Goal: Information Seeking & Learning: Learn about a topic

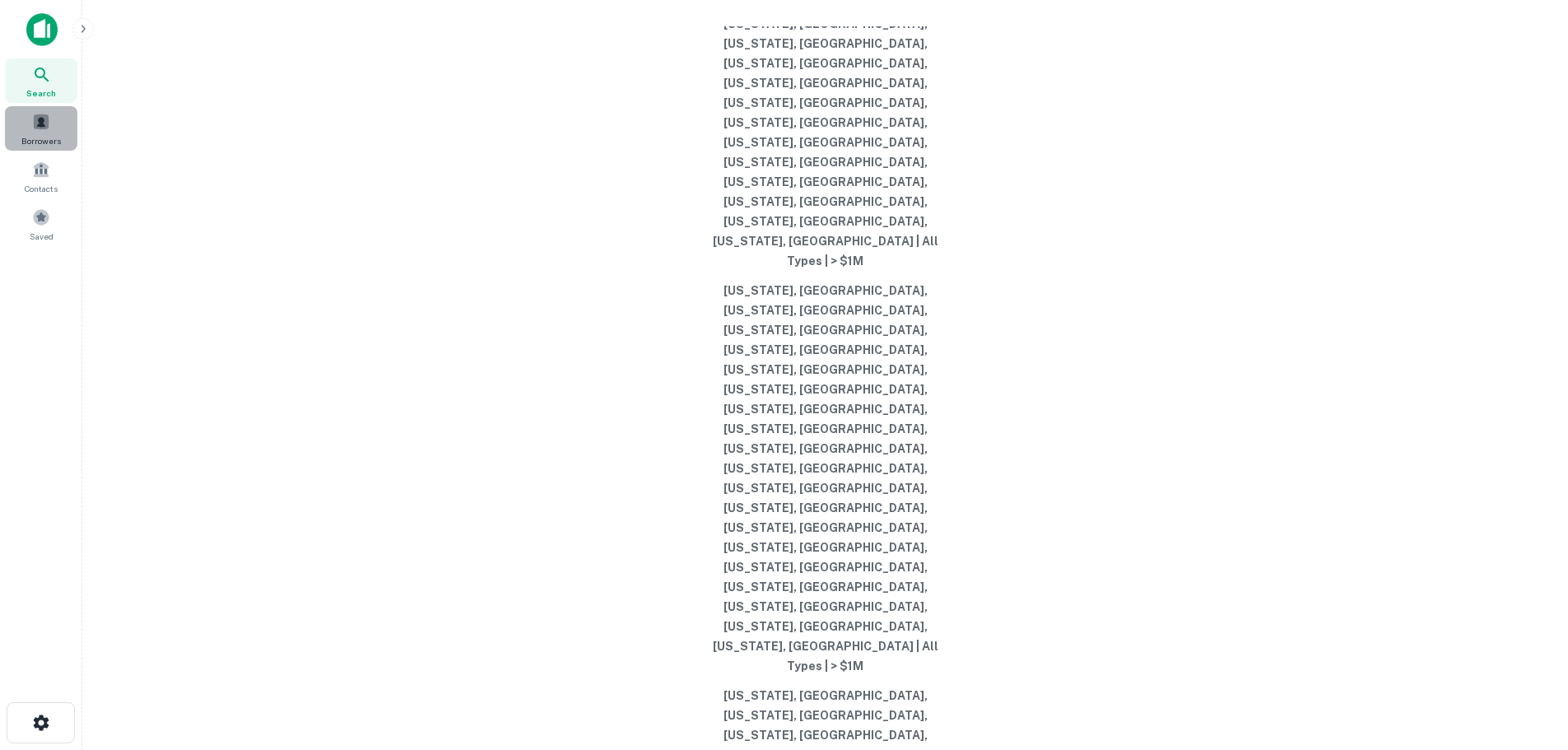
click at [44, 127] on span at bounding box center [41, 122] width 18 height 18
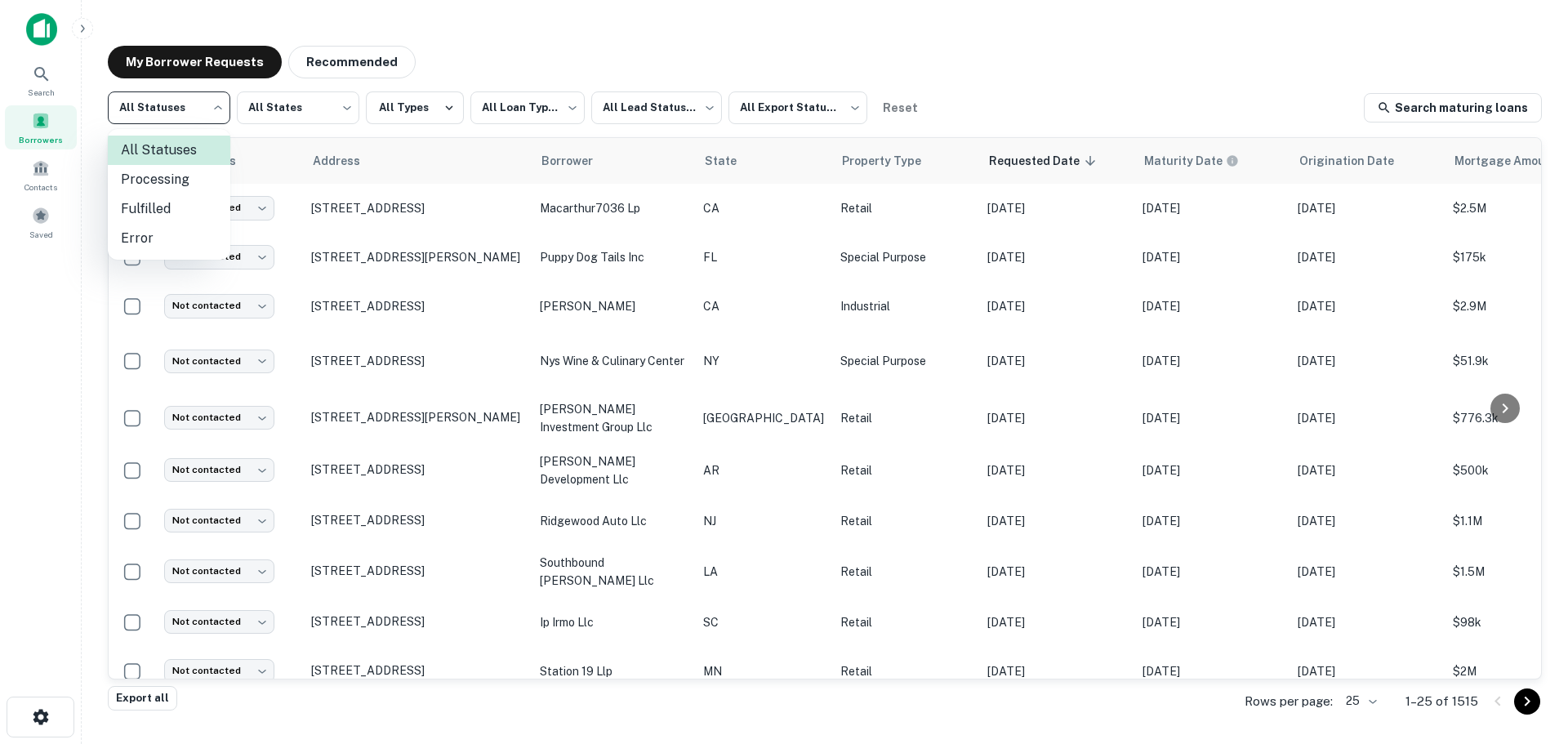
click at [148, 100] on body "**********" at bounding box center [784, 372] width 1568 height 744
click at [648, 99] on div at bounding box center [784, 372] width 1568 height 744
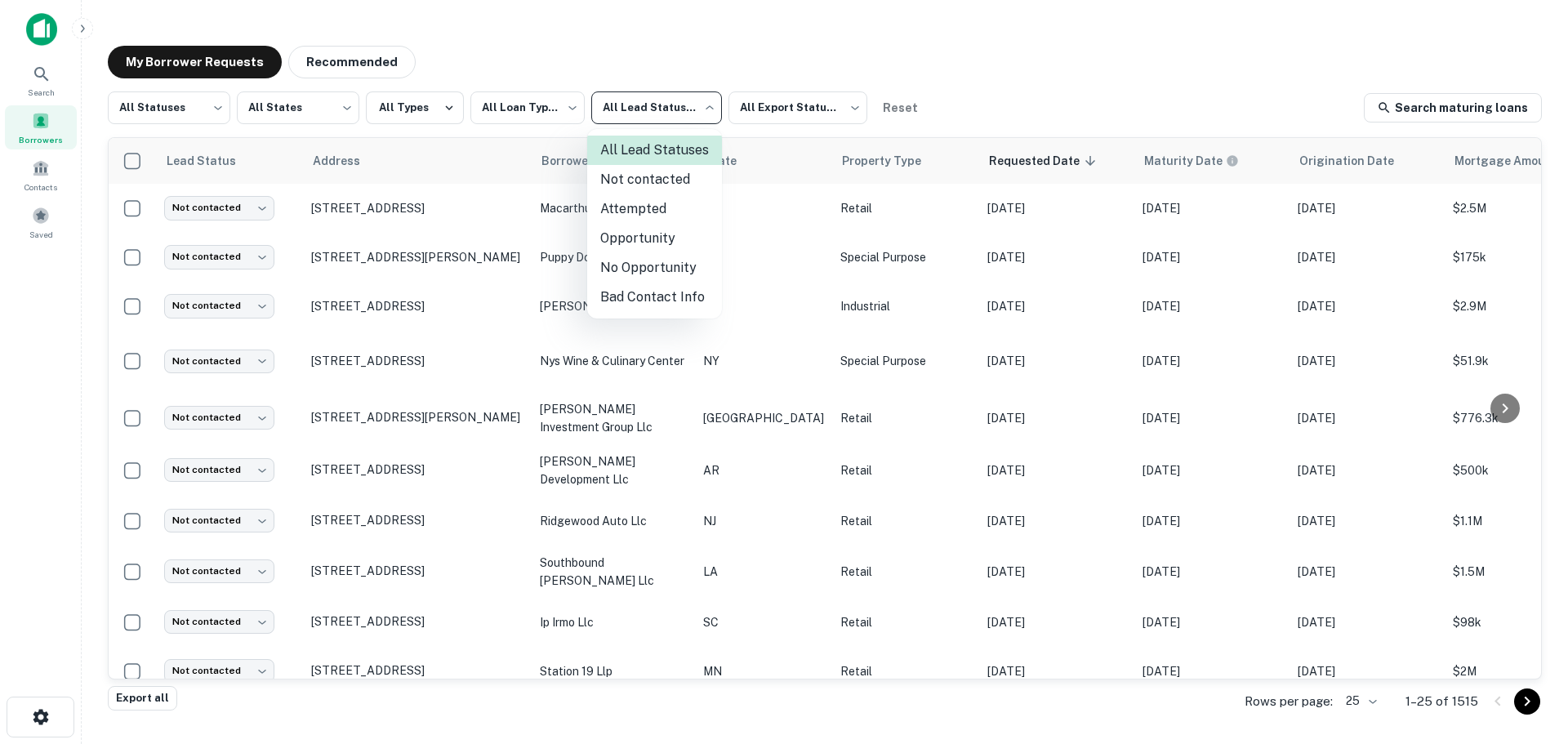
click at [648, 107] on body "**********" at bounding box center [784, 372] width 1568 height 744
click at [646, 233] on li "Opportunity" at bounding box center [655, 238] width 135 height 29
type input "**********"
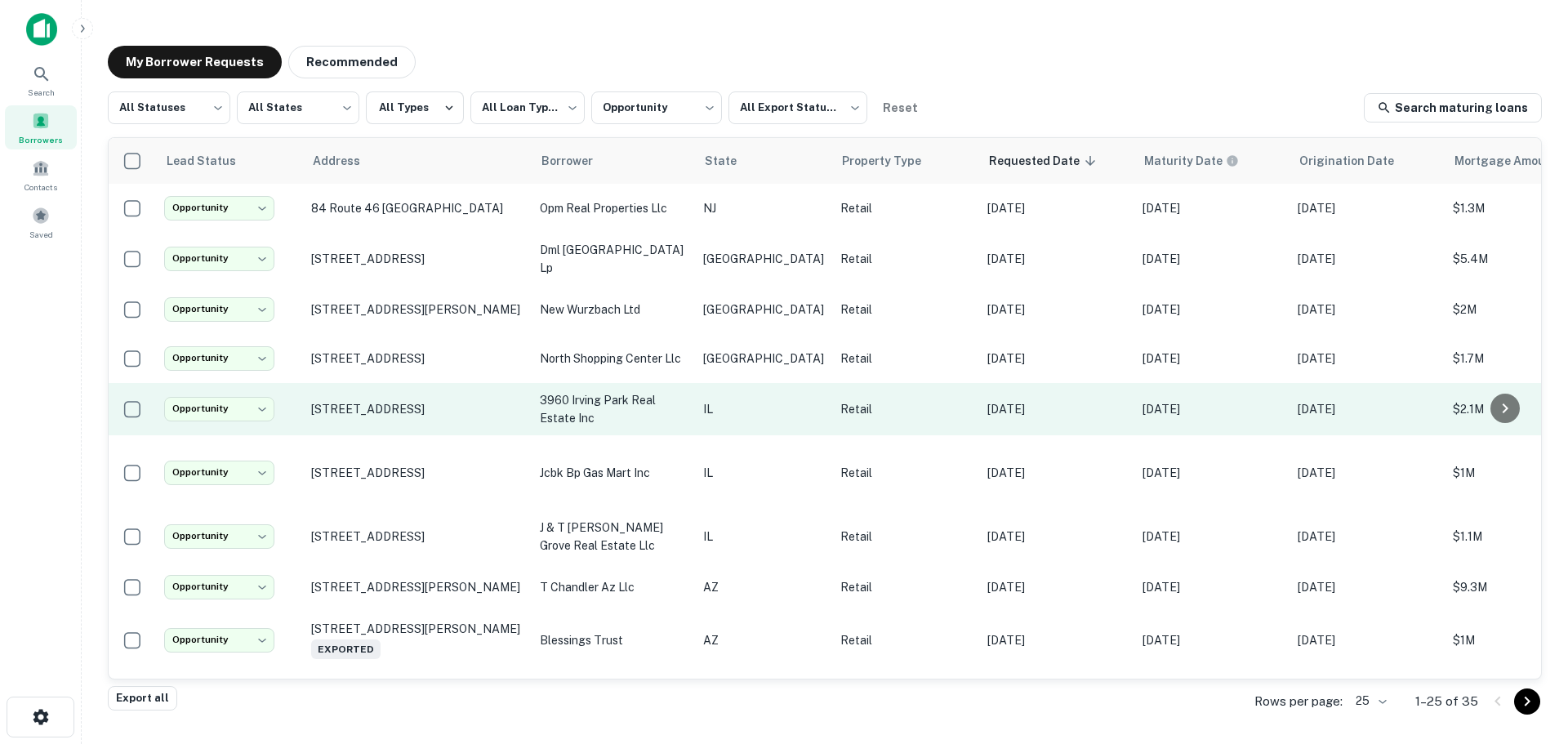
click at [422, 387] on td "3938 W Irving Park Rd Chicago, IL 60618" at bounding box center [417, 408] width 228 height 52
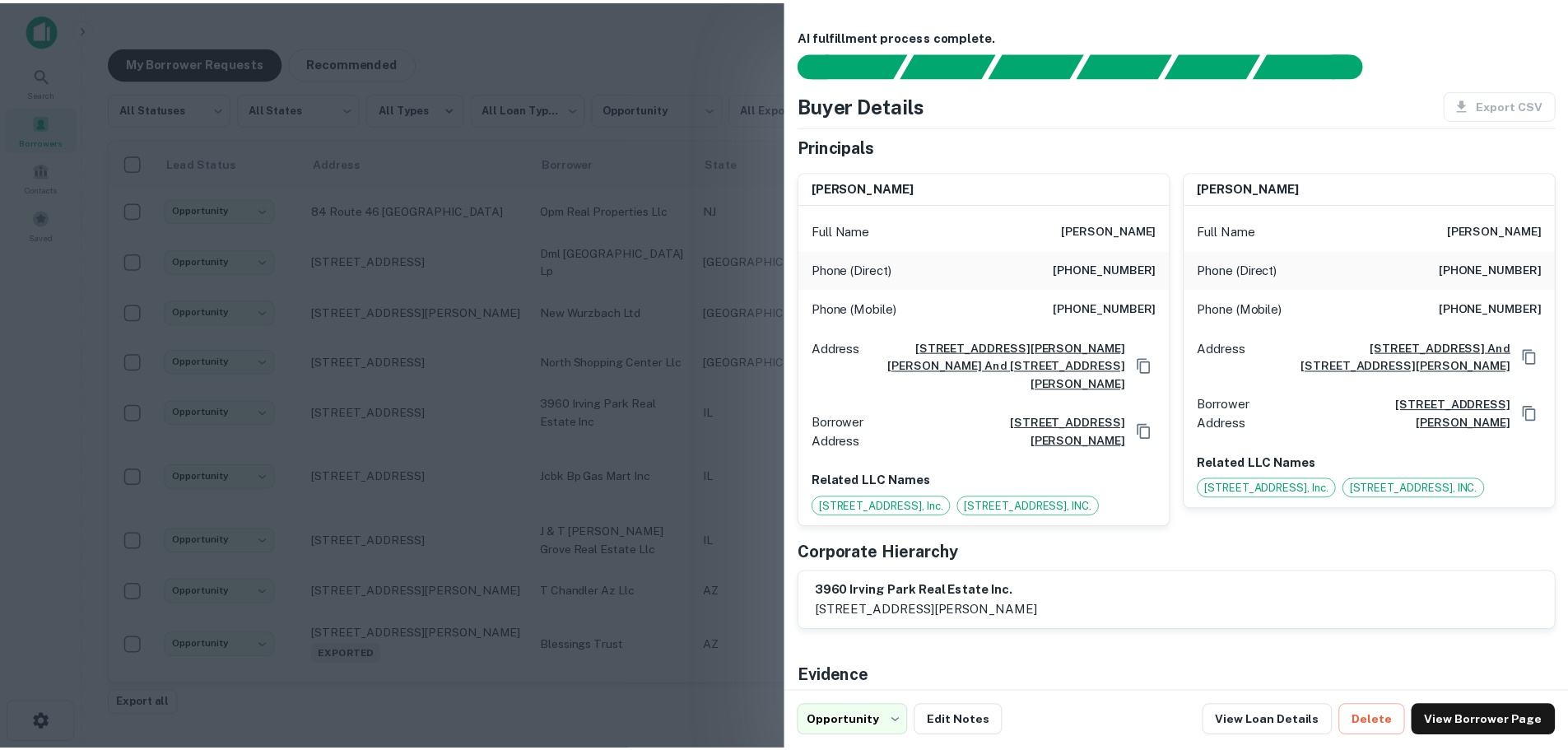
scroll to position [97, 0]
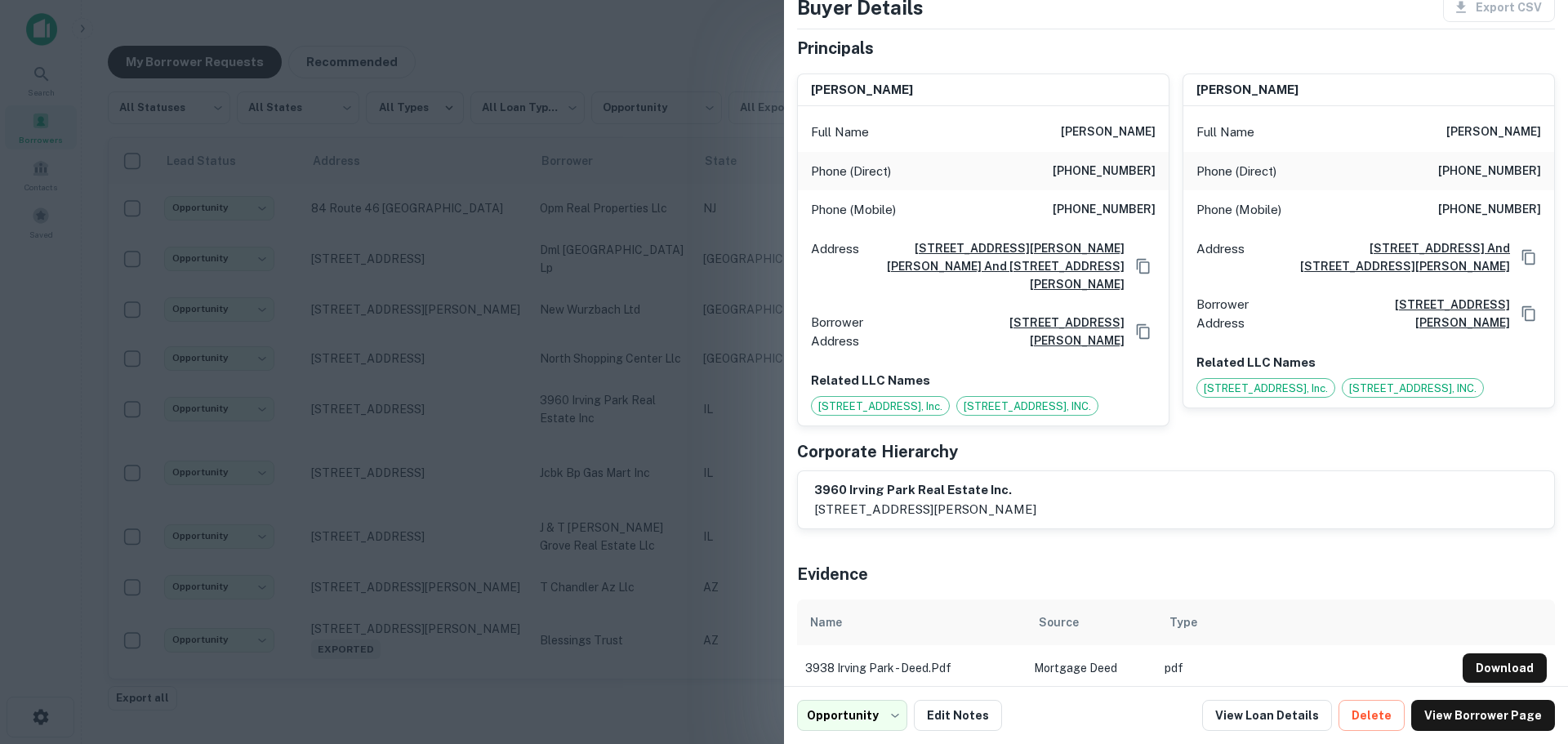
click at [355, 421] on div at bounding box center [784, 372] width 1568 height 744
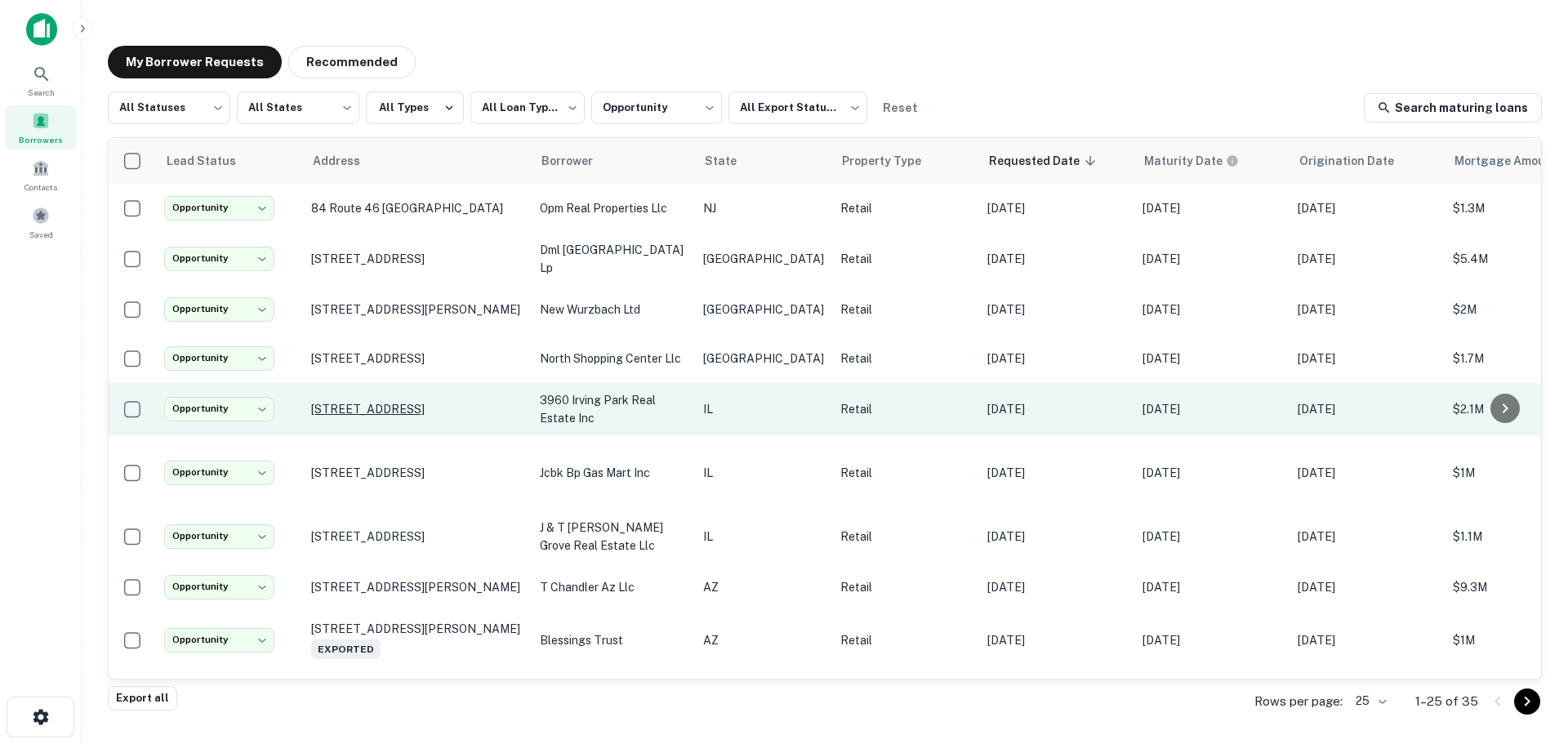
click at [367, 405] on p "3938 W Irving Park Rd Chicago, IL 60618" at bounding box center [417, 409] width 212 height 15
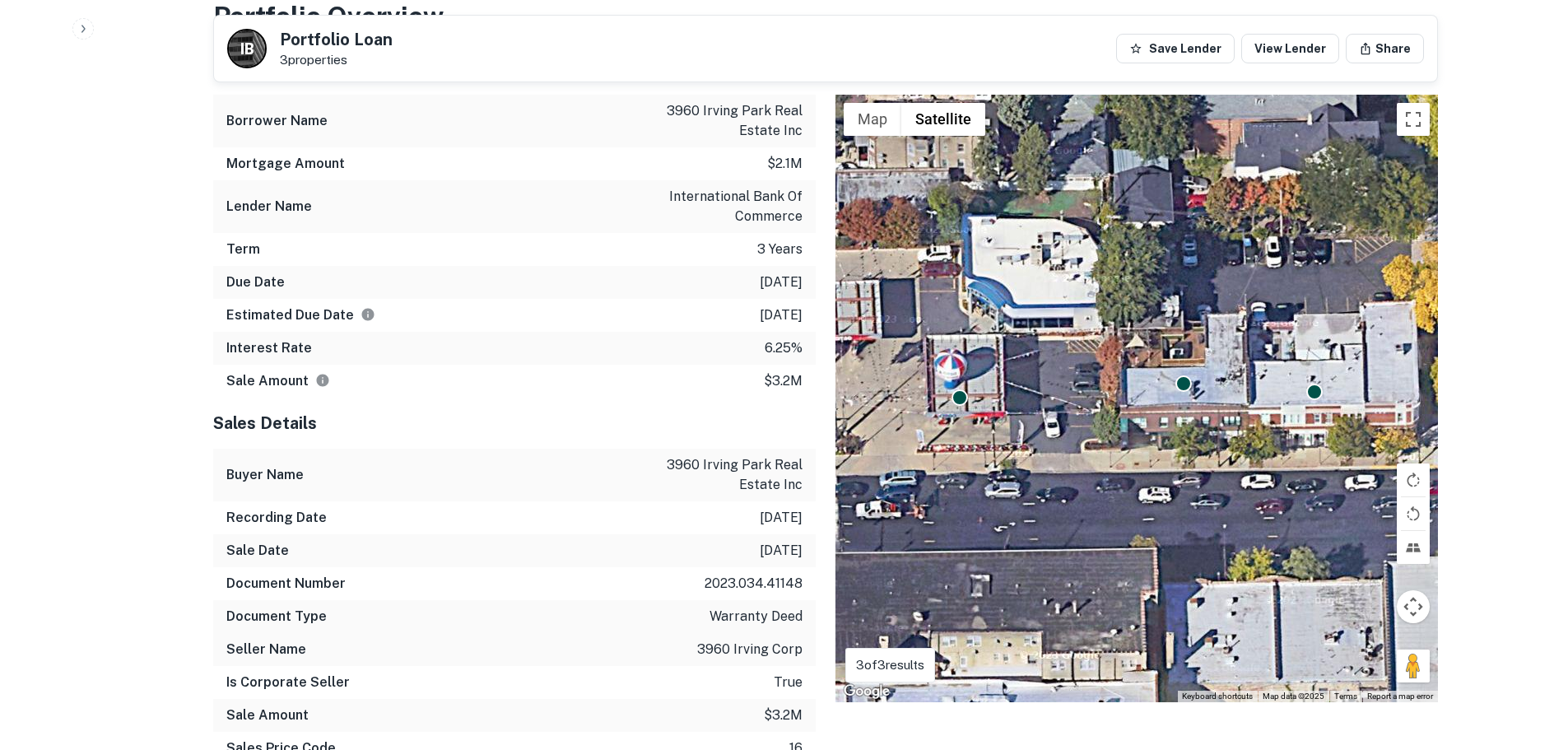
scroll to position [1235, 0]
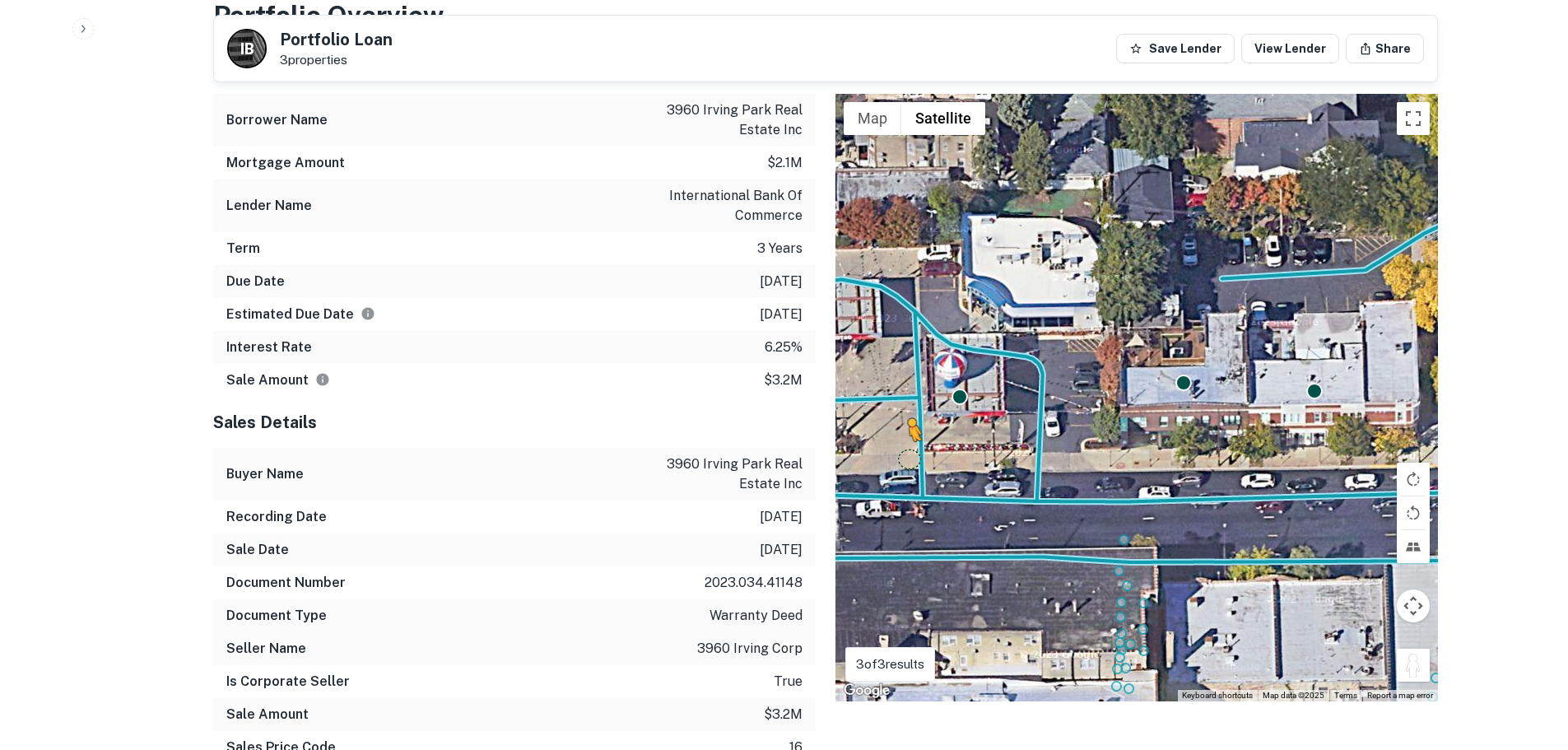
drag, startPoint x: 1413, startPoint y: 667, endPoint x: 906, endPoint y: 436, distance: 557.1
click at [906, 436] on div "To activate drag with keyboard, press Alt + Enter. Once in keyboard drag state,…" at bounding box center [1135, 397] width 602 height 608
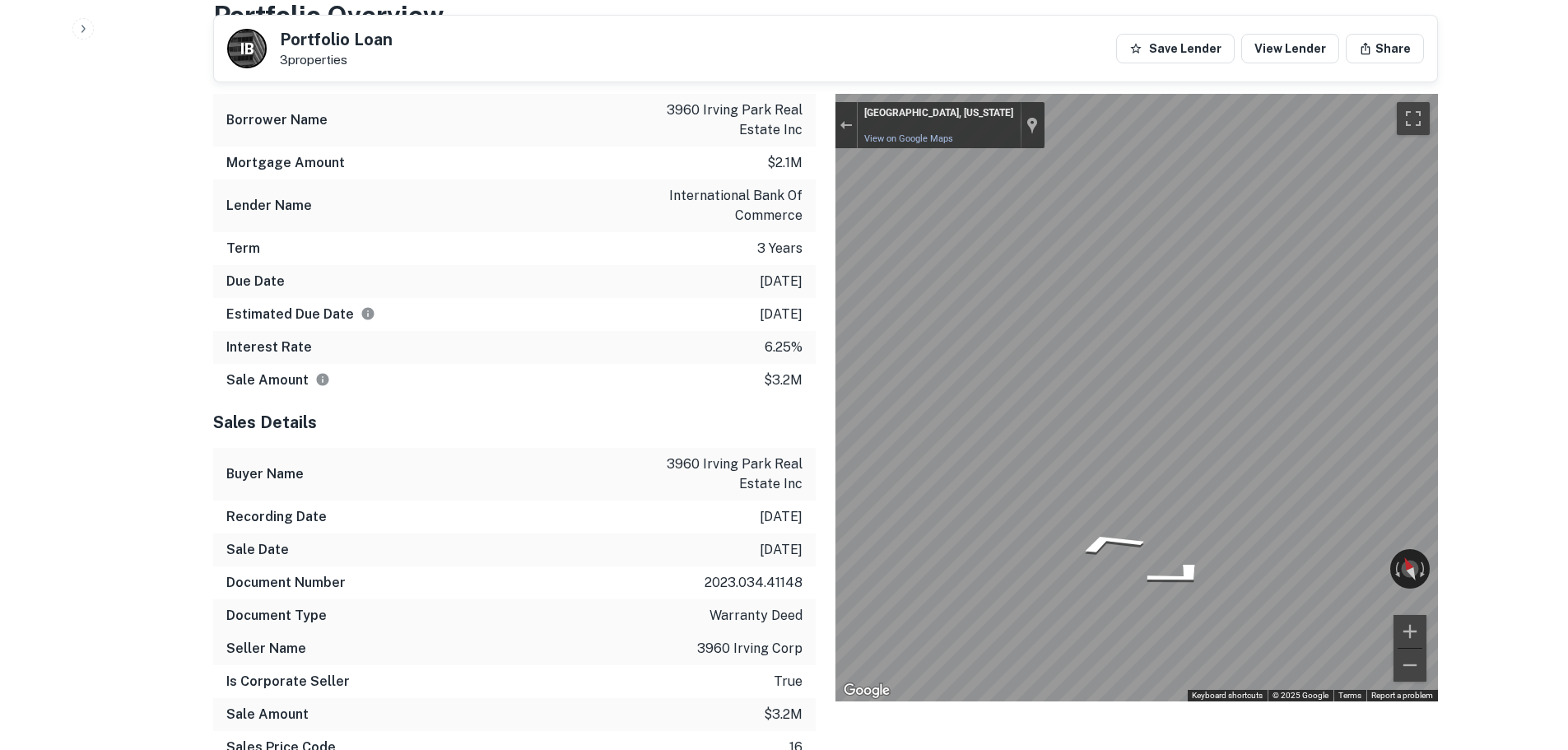
click at [723, 471] on div "Mortgage Details Borrower Name 3960 irving park real estate inc Mortgage Amount…" at bounding box center [816, 443] width 1245 height 800
click at [606, 467] on div "Mortgage Details Borrower Name 3960 irving park real estate inc Mortgage Amount…" at bounding box center [816, 443] width 1245 height 800
click at [802, 377] on div "Mortgage Details Borrower Name 3960 irving park real estate inc Mortgage Amount…" at bounding box center [816, 443] width 1245 height 800
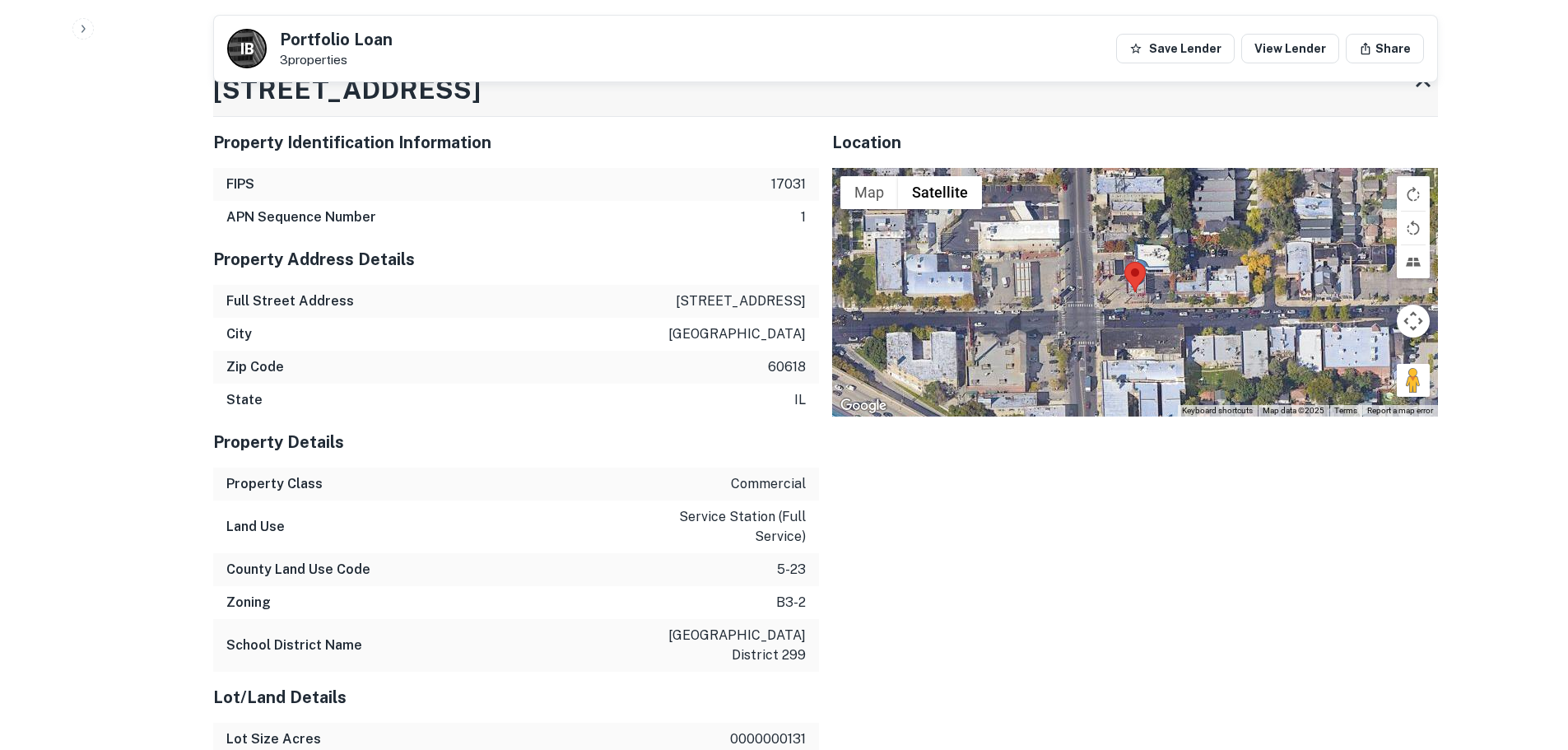
scroll to position [1976, 0]
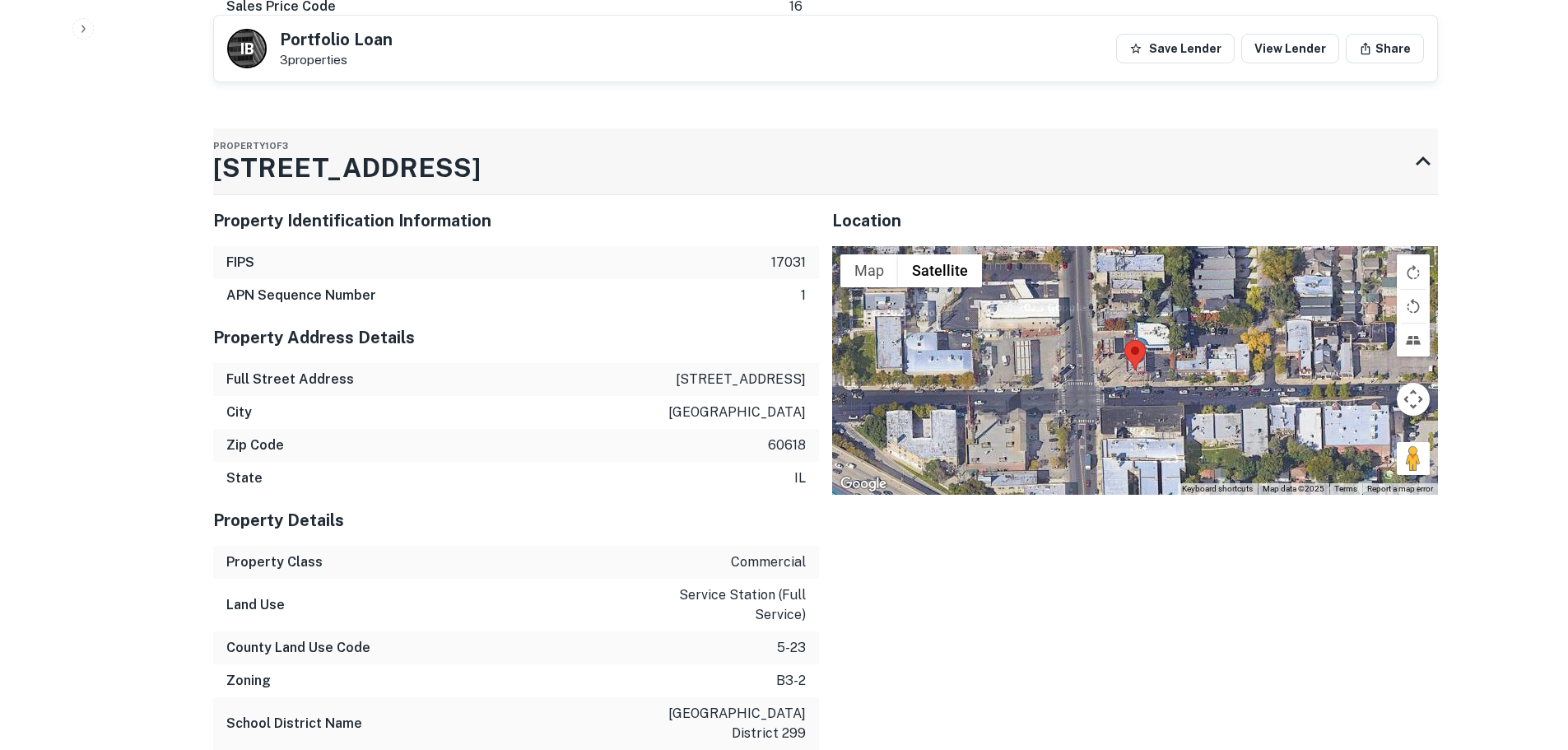
drag, startPoint x: 221, startPoint y: 156, endPoint x: 416, endPoint y: 154, distance: 195.0
click at [416, 154] on h3 "3938 W Irving Park Rd" at bounding box center [347, 168] width 268 height 39
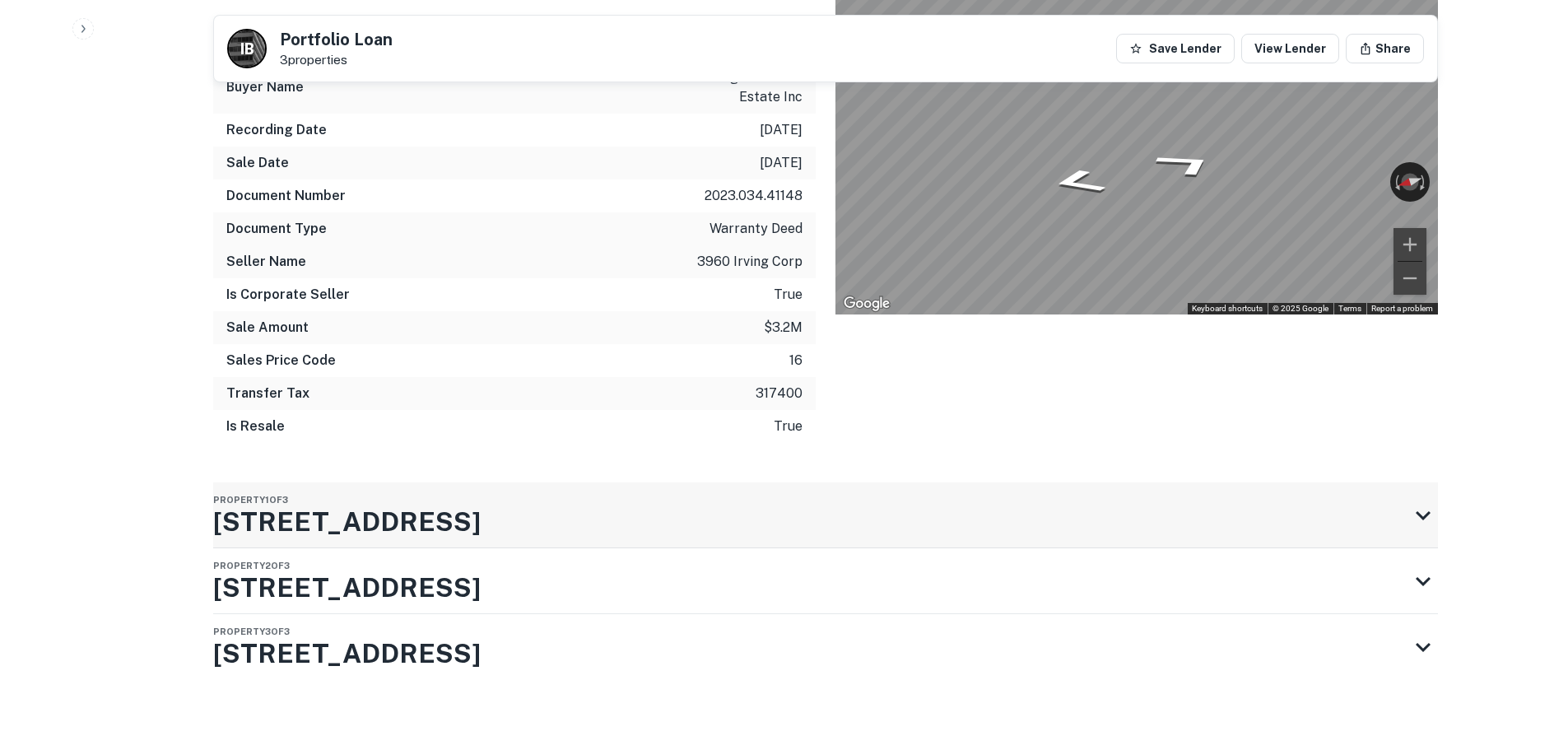
scroll to position [1619, 0]
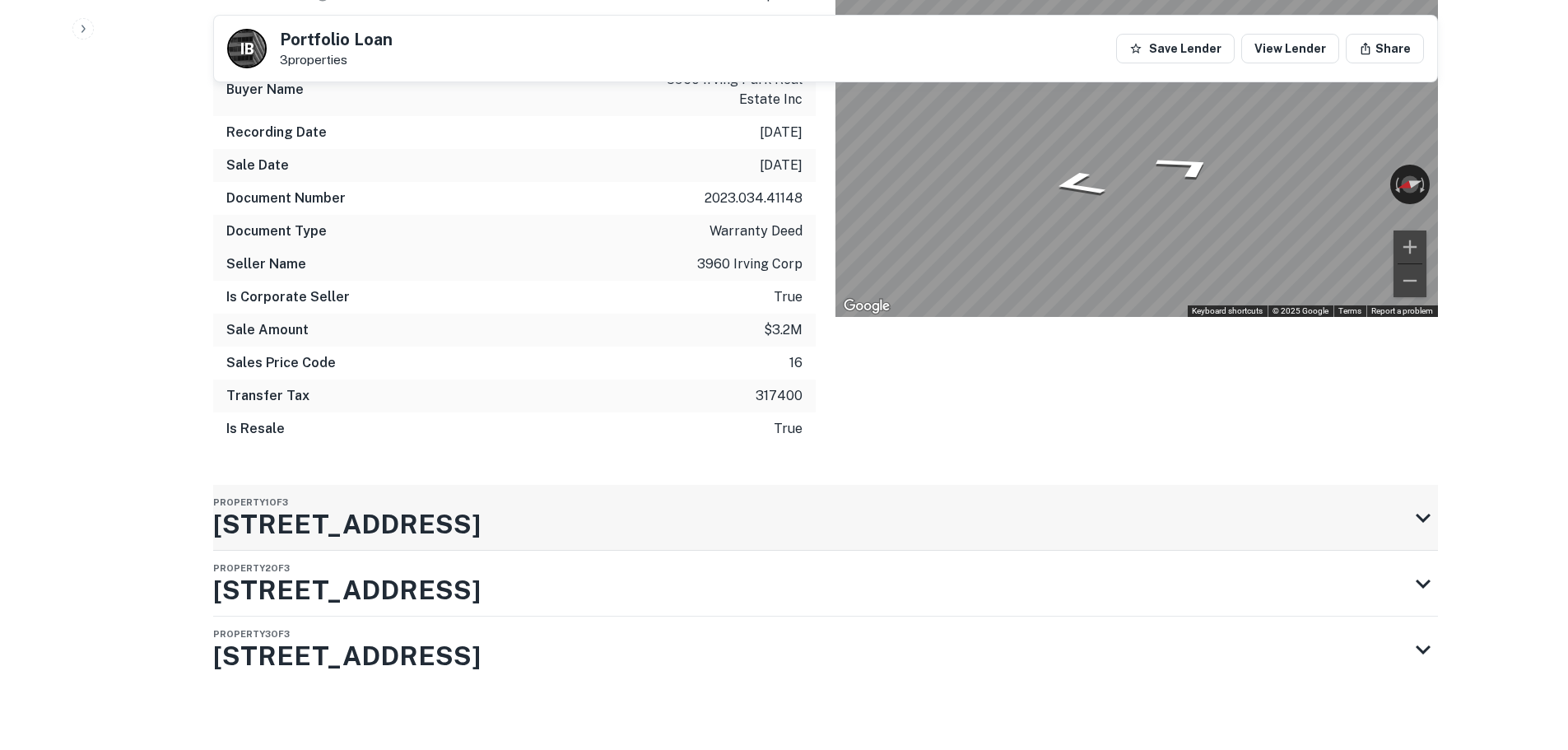
click at [403, 512] on h3 "3938 W Irving Park Rd" at bounding box center [347, 524] width 268 height 39
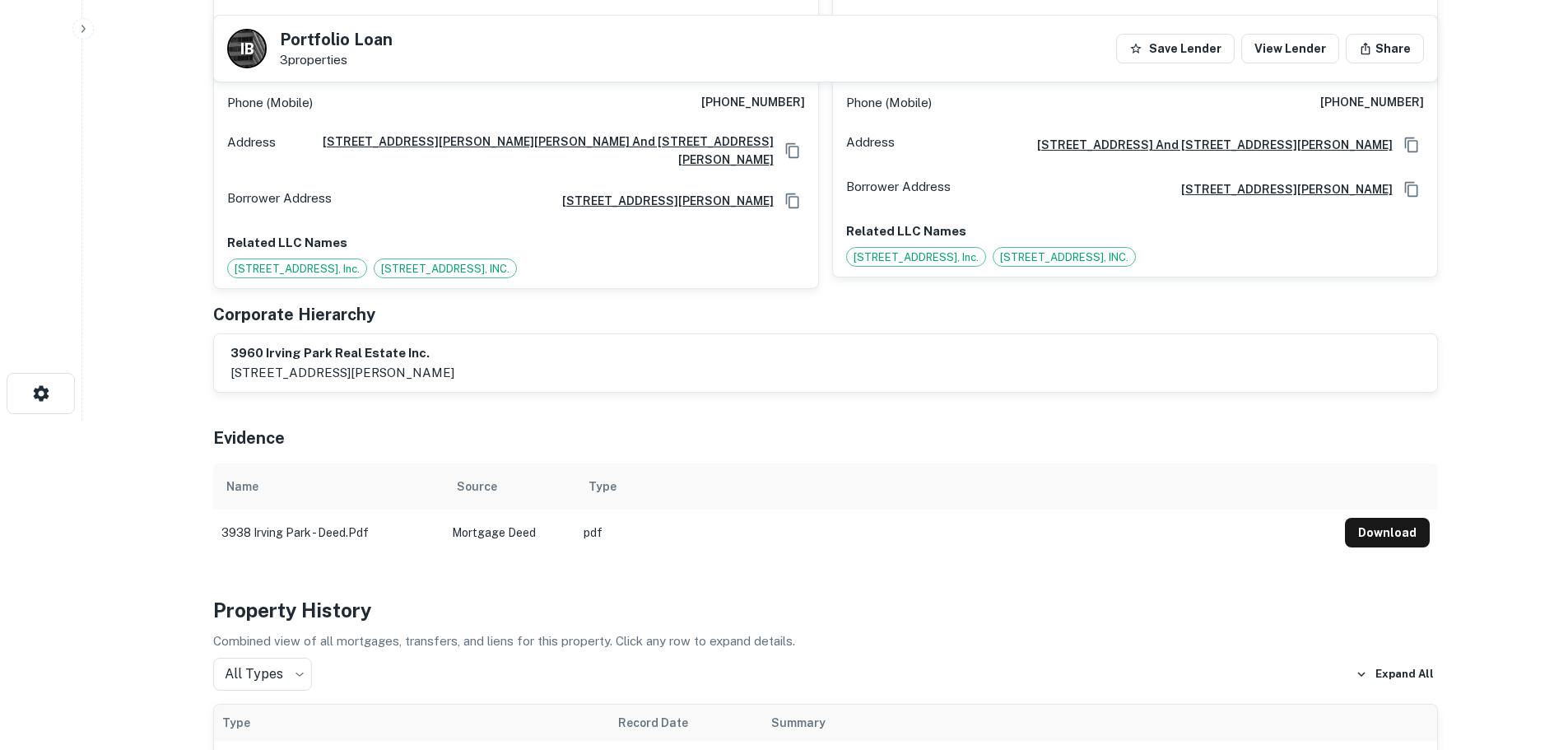
scroll to position [0, 0]
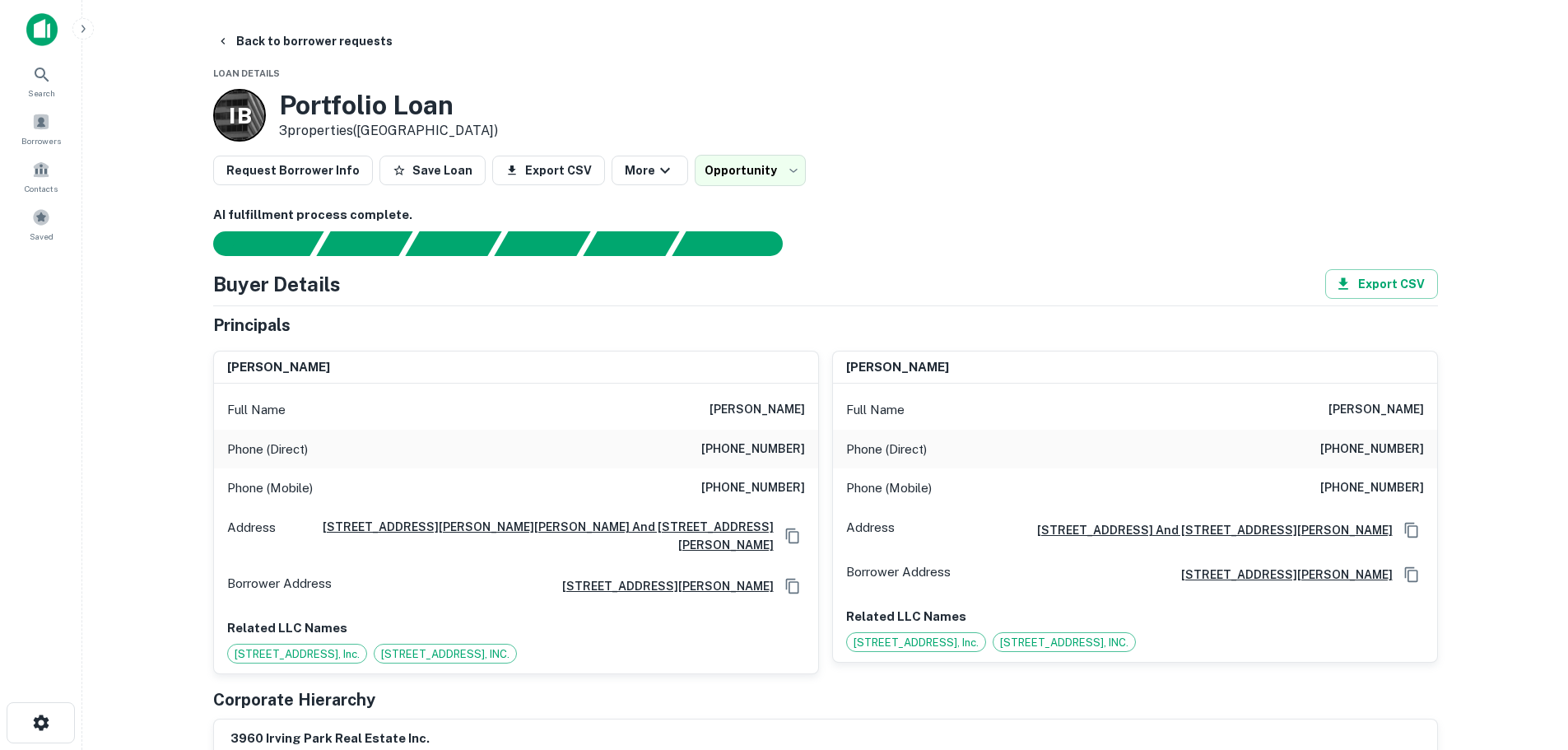
click at [795, 448] on h6 "(224) 235-4233" at bounding box center [752, 450] width 104 height 20
click at [794, 447] on h6 "(224) 235-4233" at bounding box center [752, 450] width 104 height 20
copy h6 "(224) 235-4233"
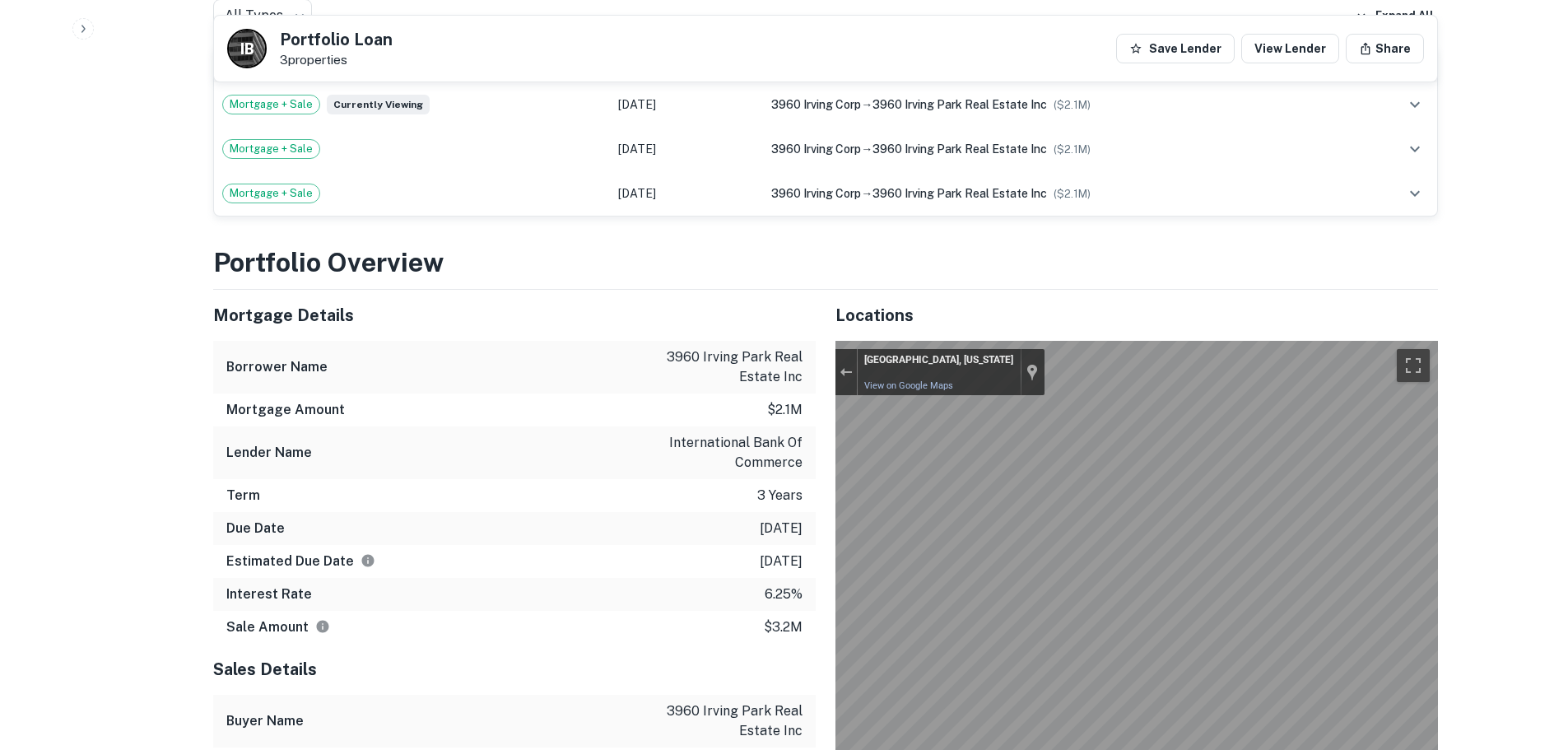
scroll to position [1235, 0]
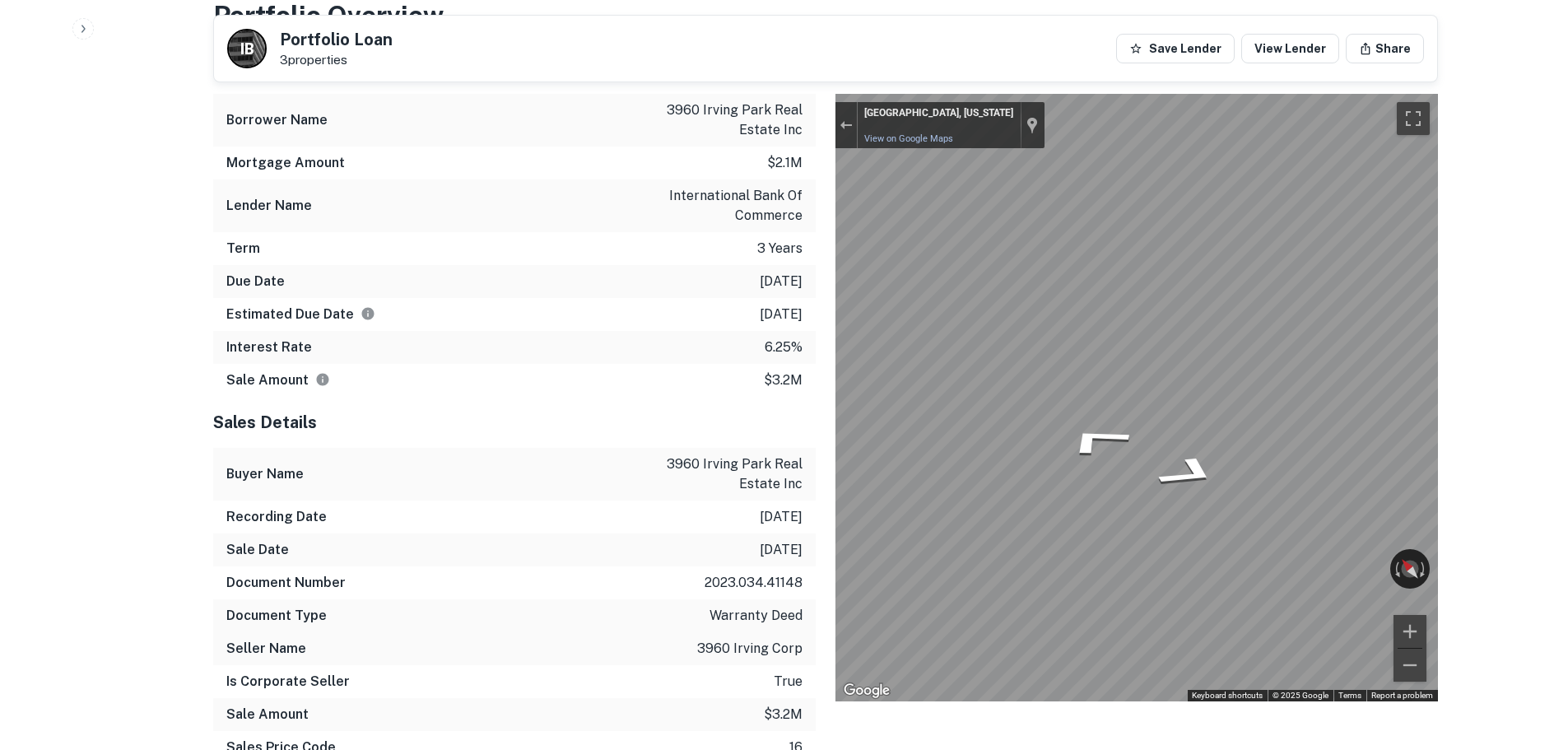
click at [1164, 561] on div "Map" at bounding box center [1135, 397] width 602 height 608
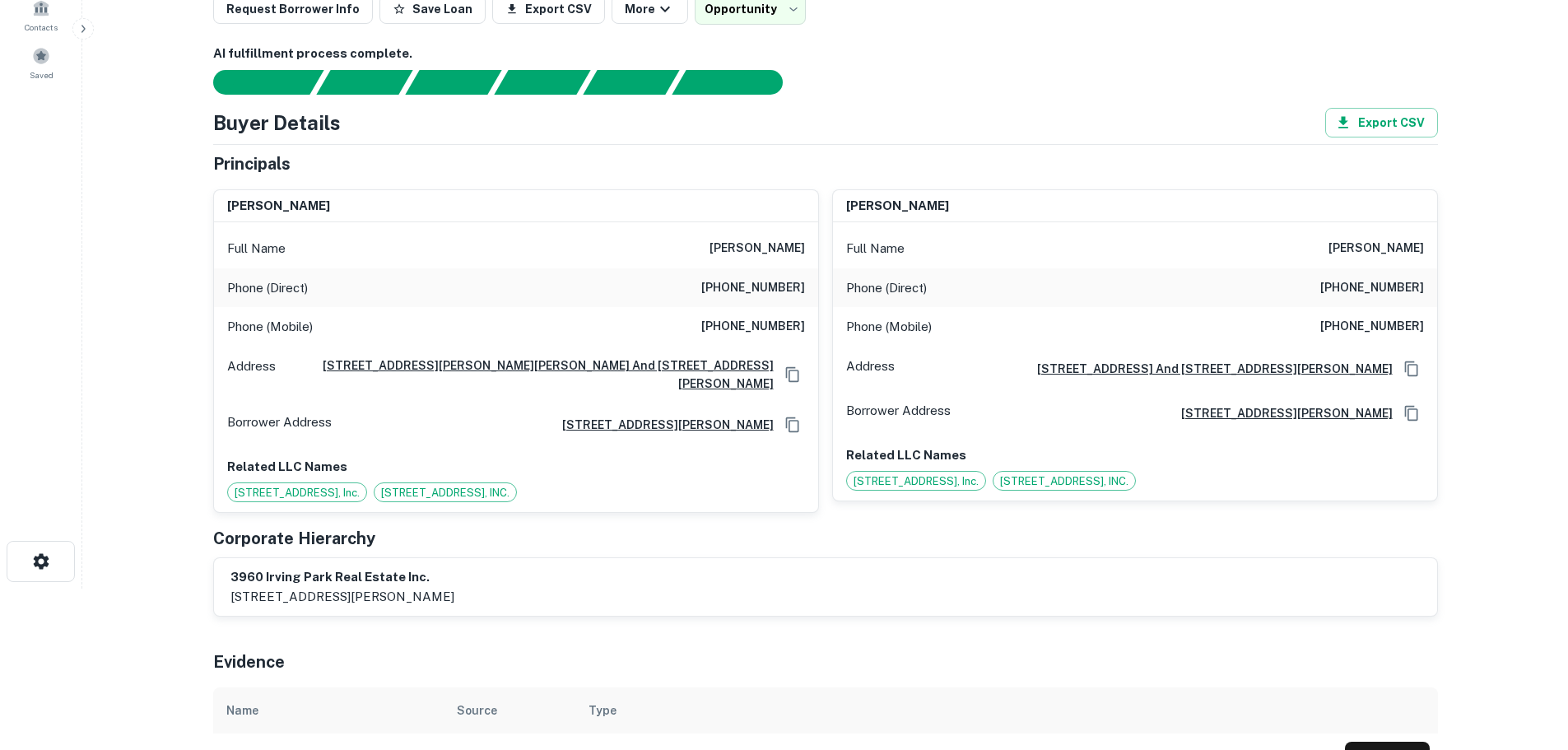
scroll to position [0, 0]
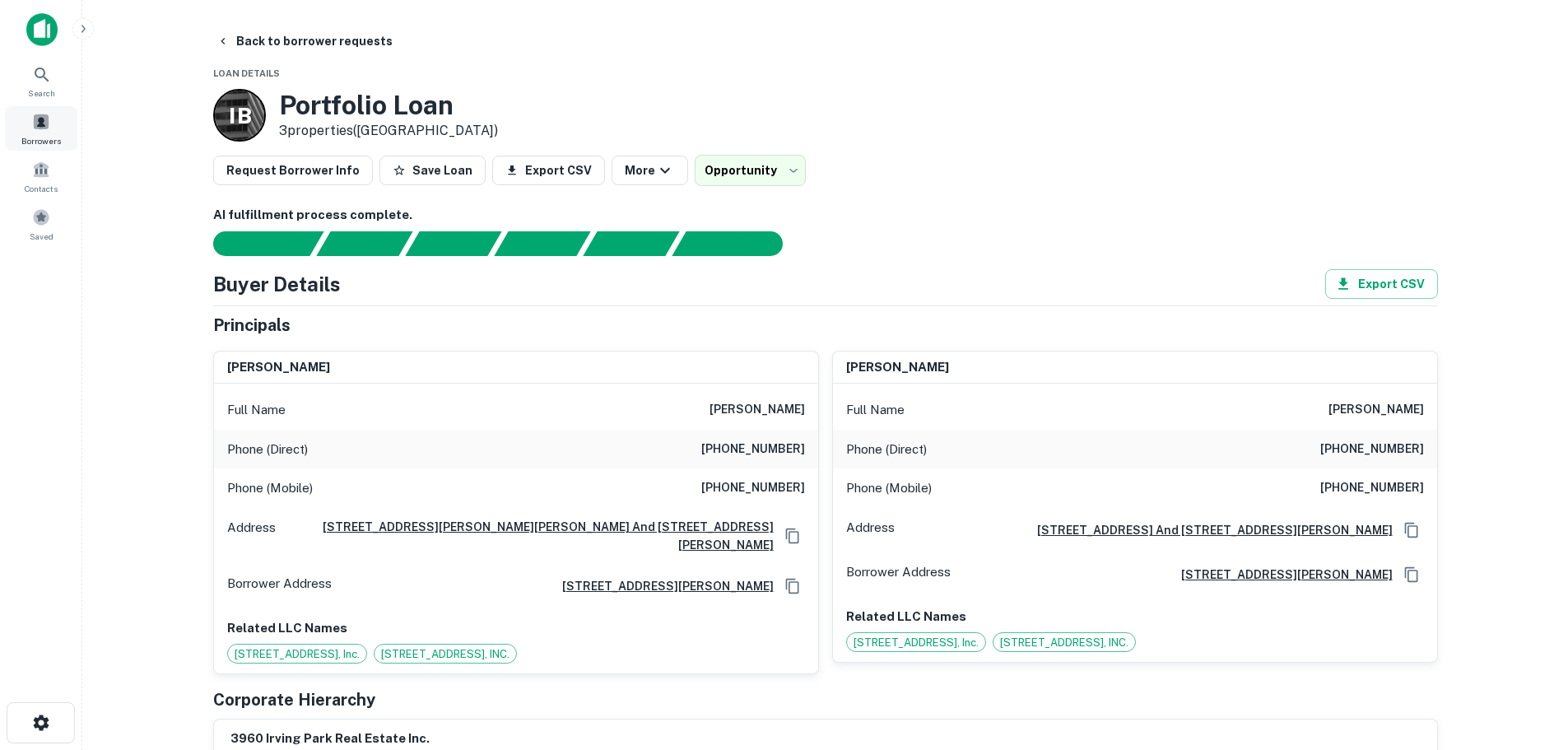
click at [33, 121] on span at bounding box center [41, 122] width 18 height 18
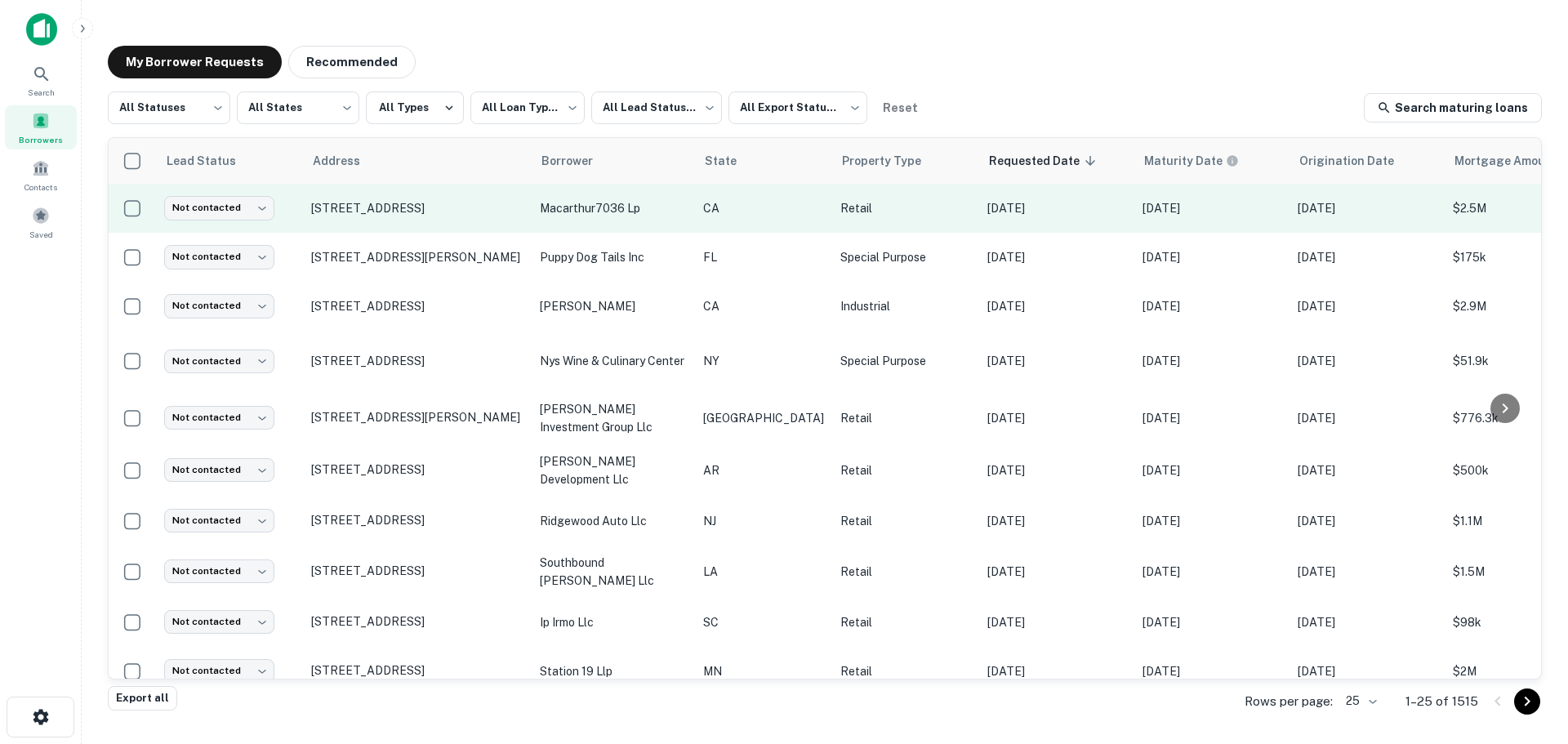
drag, startPoint x: 609, startPoint y: 205, endPoint x: 613, endPoint y: 215, distance: 10.8
click at [613, 215] on p "macarthur7036 lp" at bounding box center [614, 208] width 147 height 18
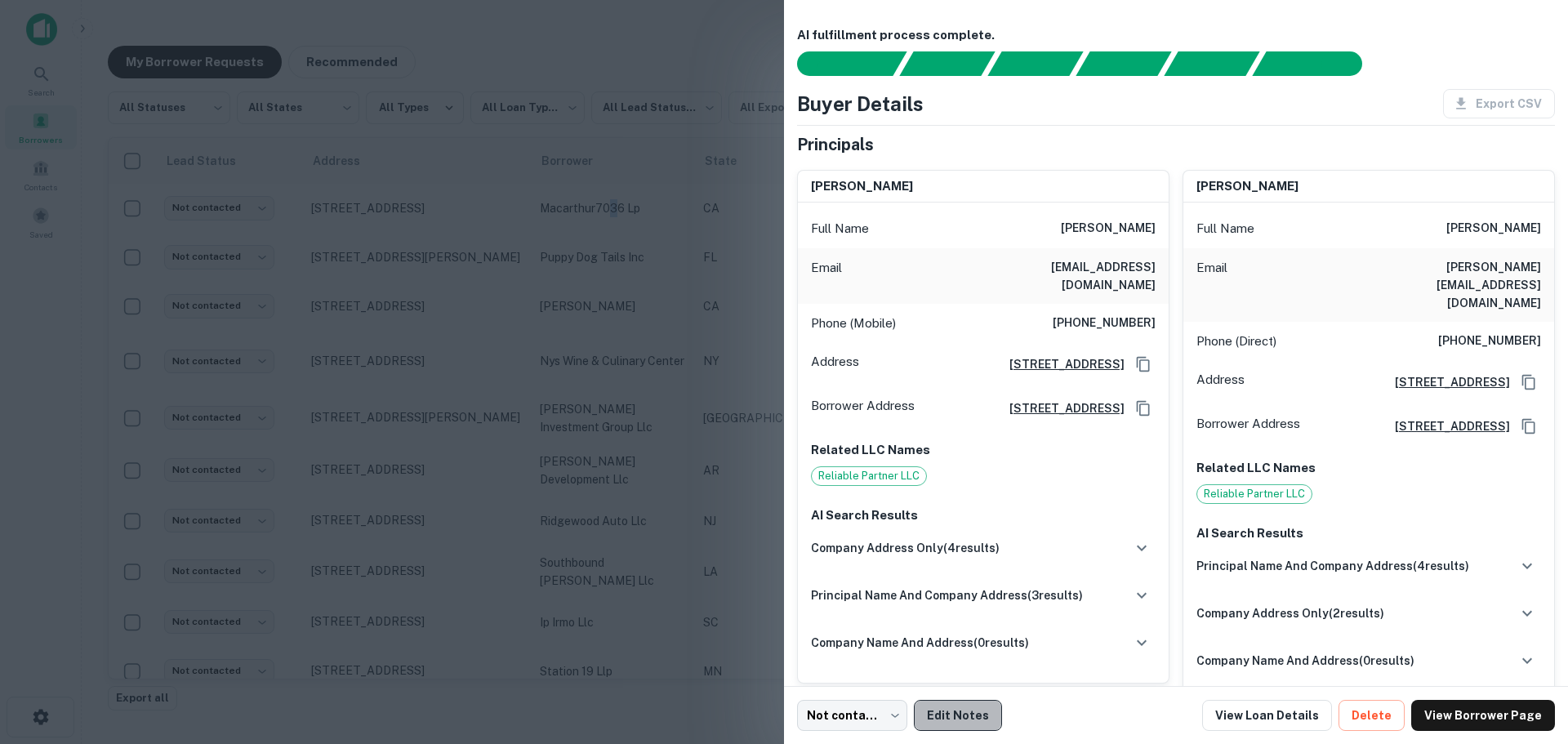
click at [990, 716] on button "Edit Notes" at bounding box center [958, 716] width 88 height 31
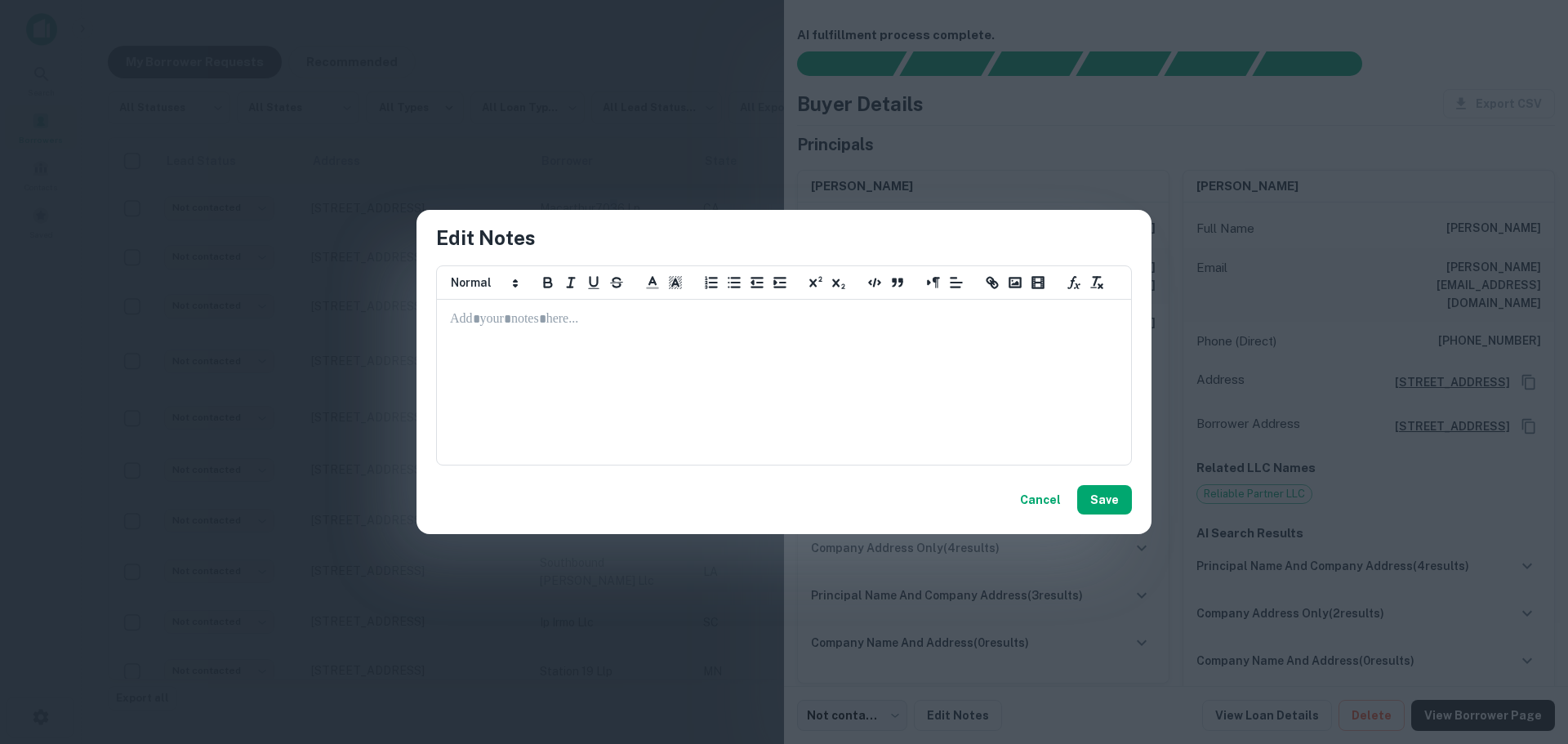
click at [1045, 506] on button "Cancel" at bounding box center [1040, 499] width 54 height 29
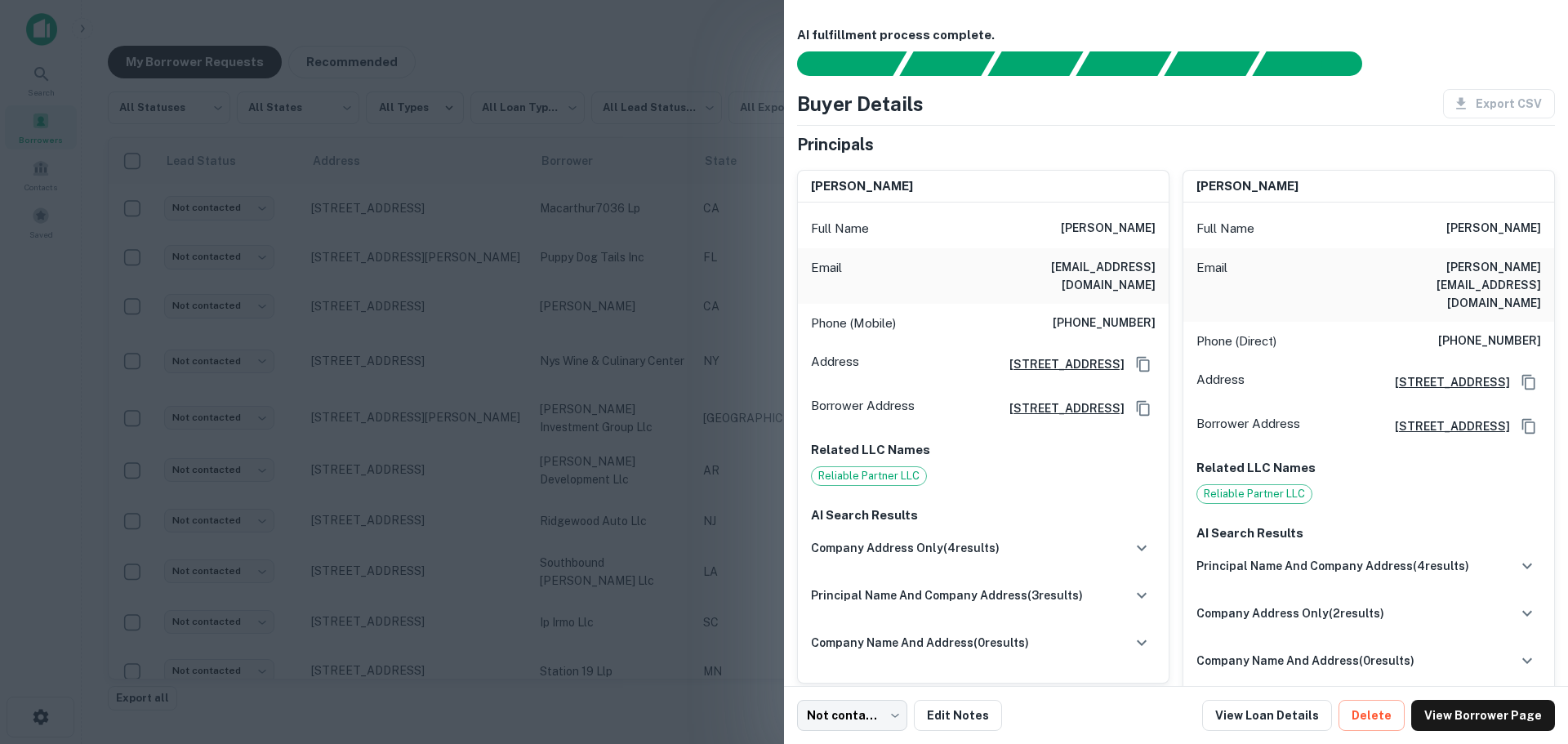
click at [42, 421] on div at bounding box center [784, 372] width 1568 height 744
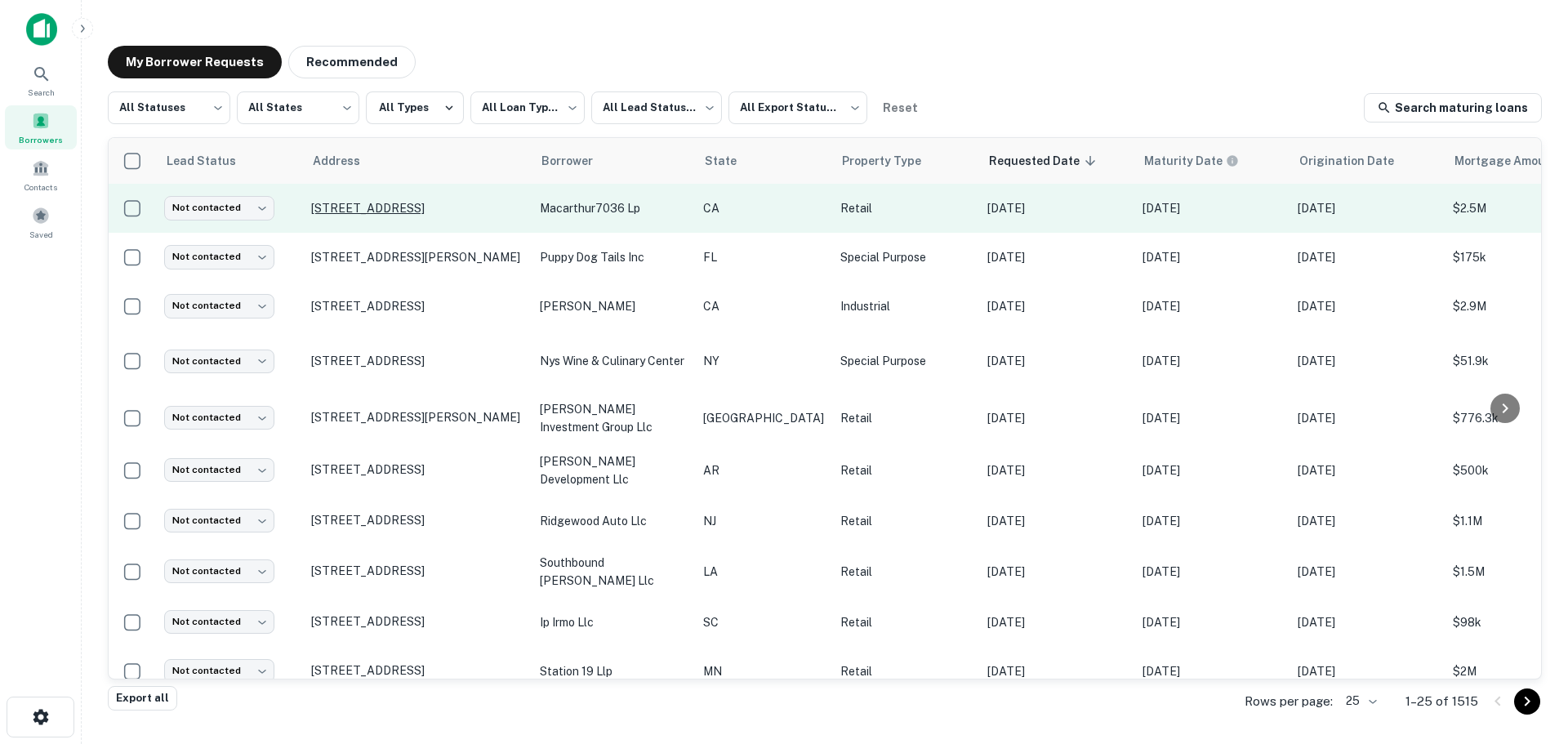
click at [399, 196] on td "1815 E Valley Pkwy Escondido, CA 92027" at bounding box center [417, 208] width 228 height 49
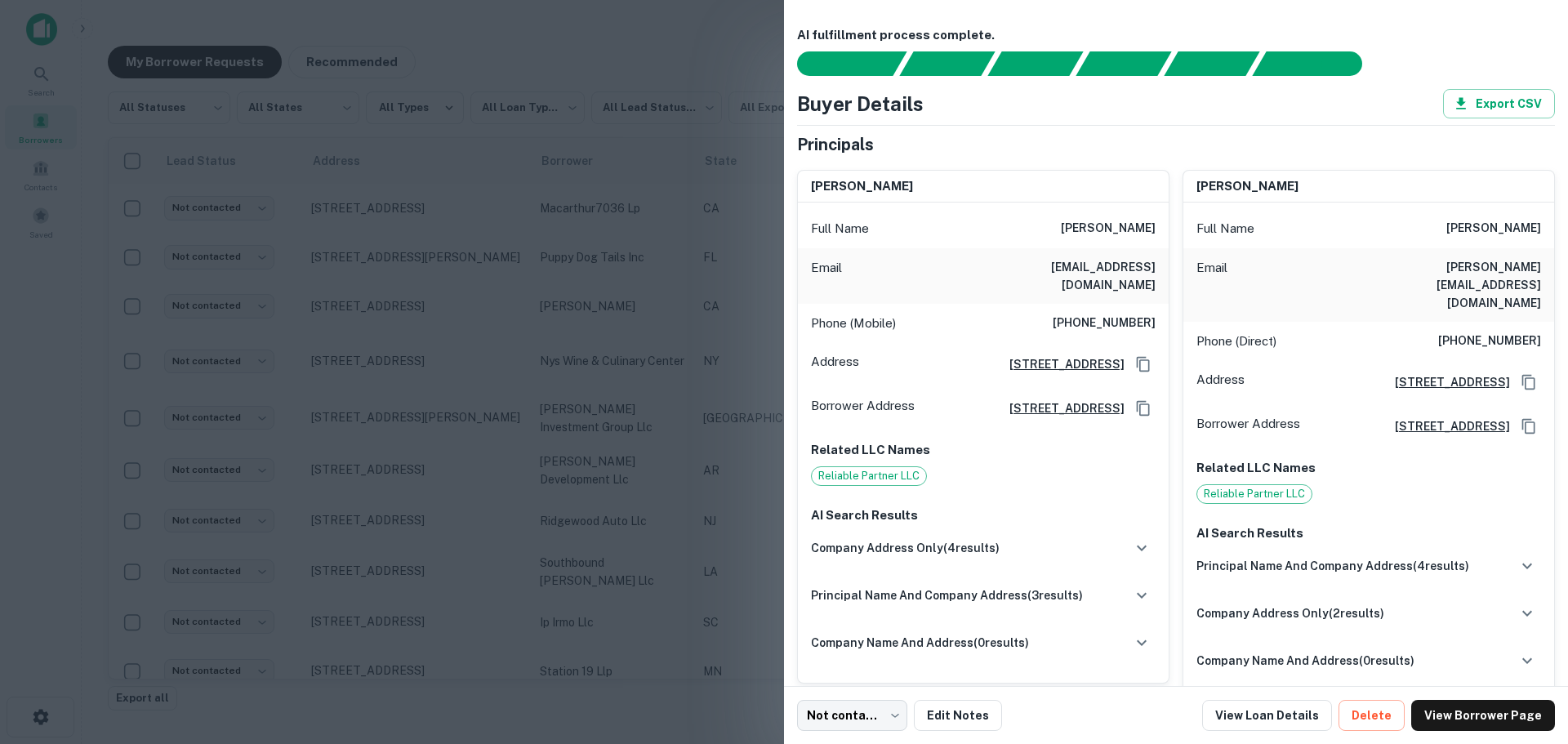
click at [44, 299] on div at bounding box center [784, 372] width 1568 height 744
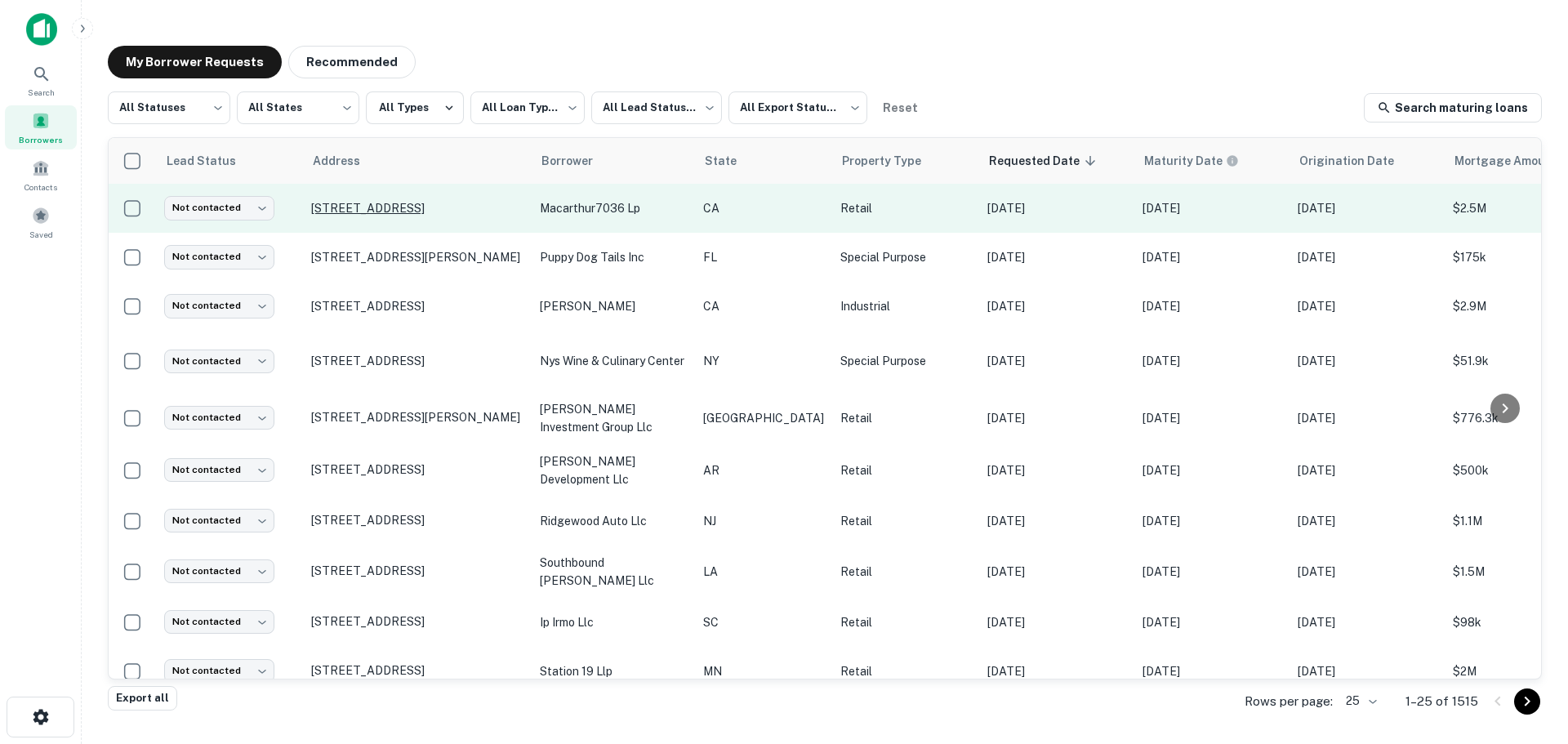
click at [334, 201] on p "1815 E Valley Pkwy Escondido, CA 92027" at bounding box center [417, 208] width 212 height 15
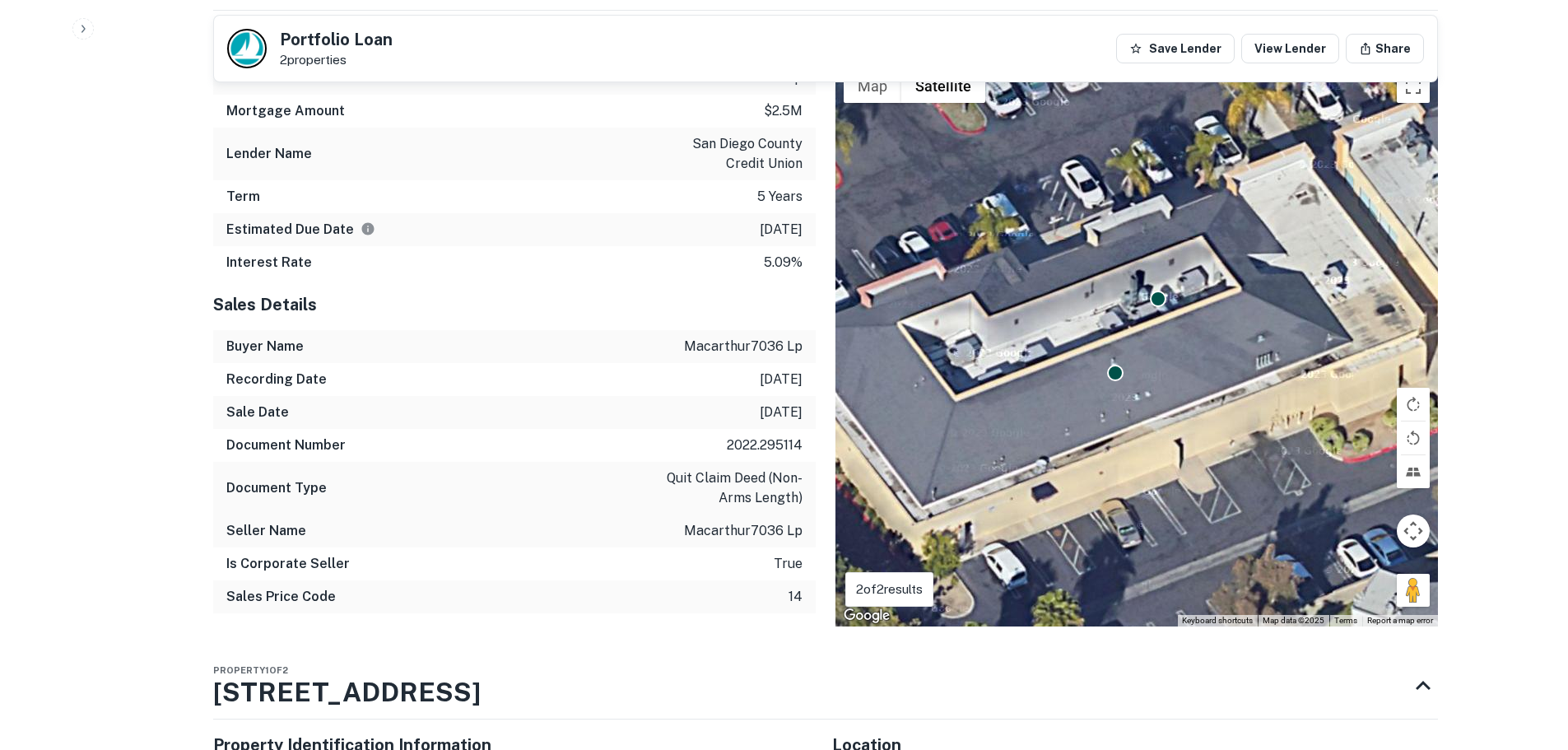
scroll to position [1482, 0]
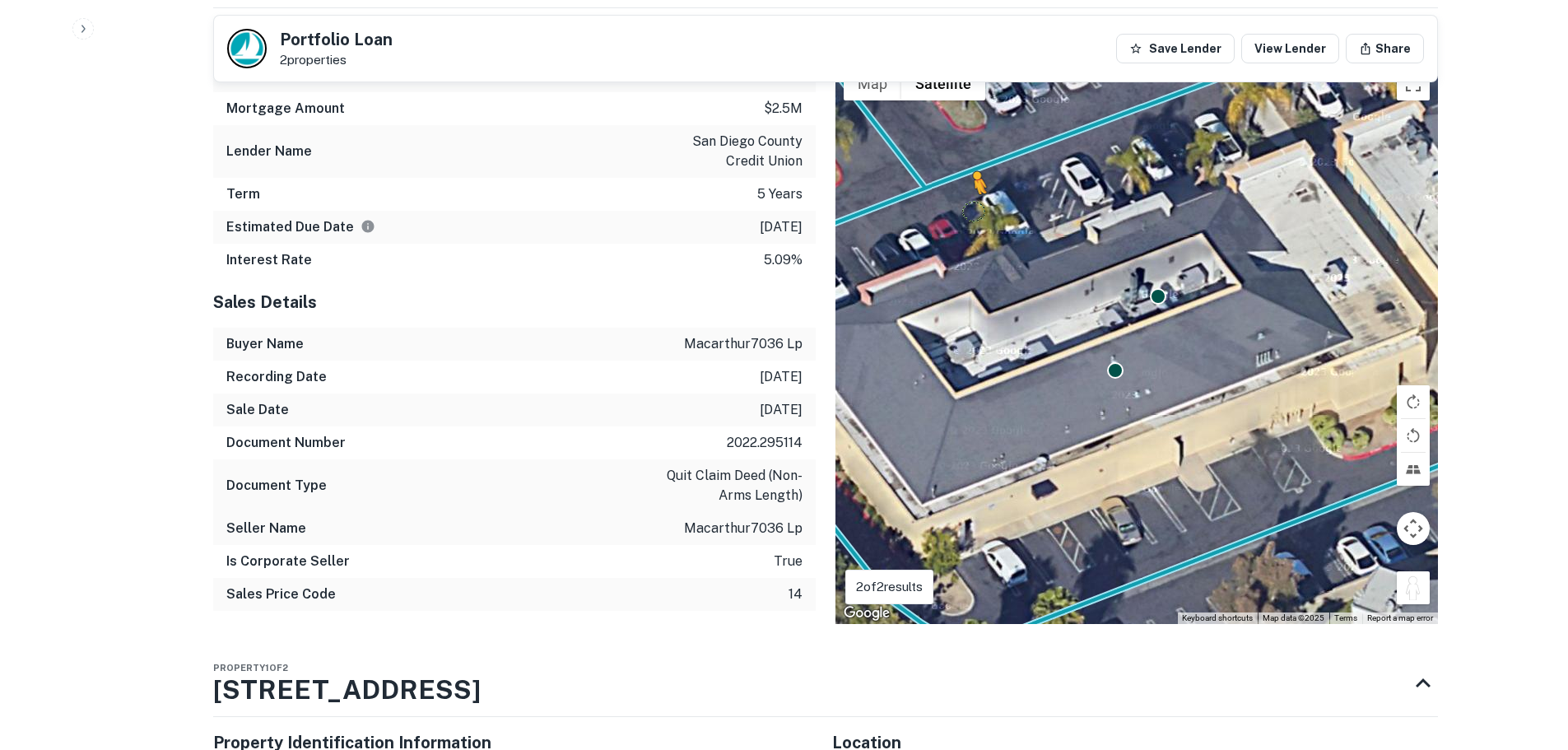
drag, startPoint x: 1410, startPoint y: 560, endPoint x: 962, endPoint y: 166, distance: 596.6
click at [962, 166] on div "To activate drag with keyboard, press Alt + Enter. Once in keyboard drag state,…" at bounding box center [1135, 342] width 602 height 565
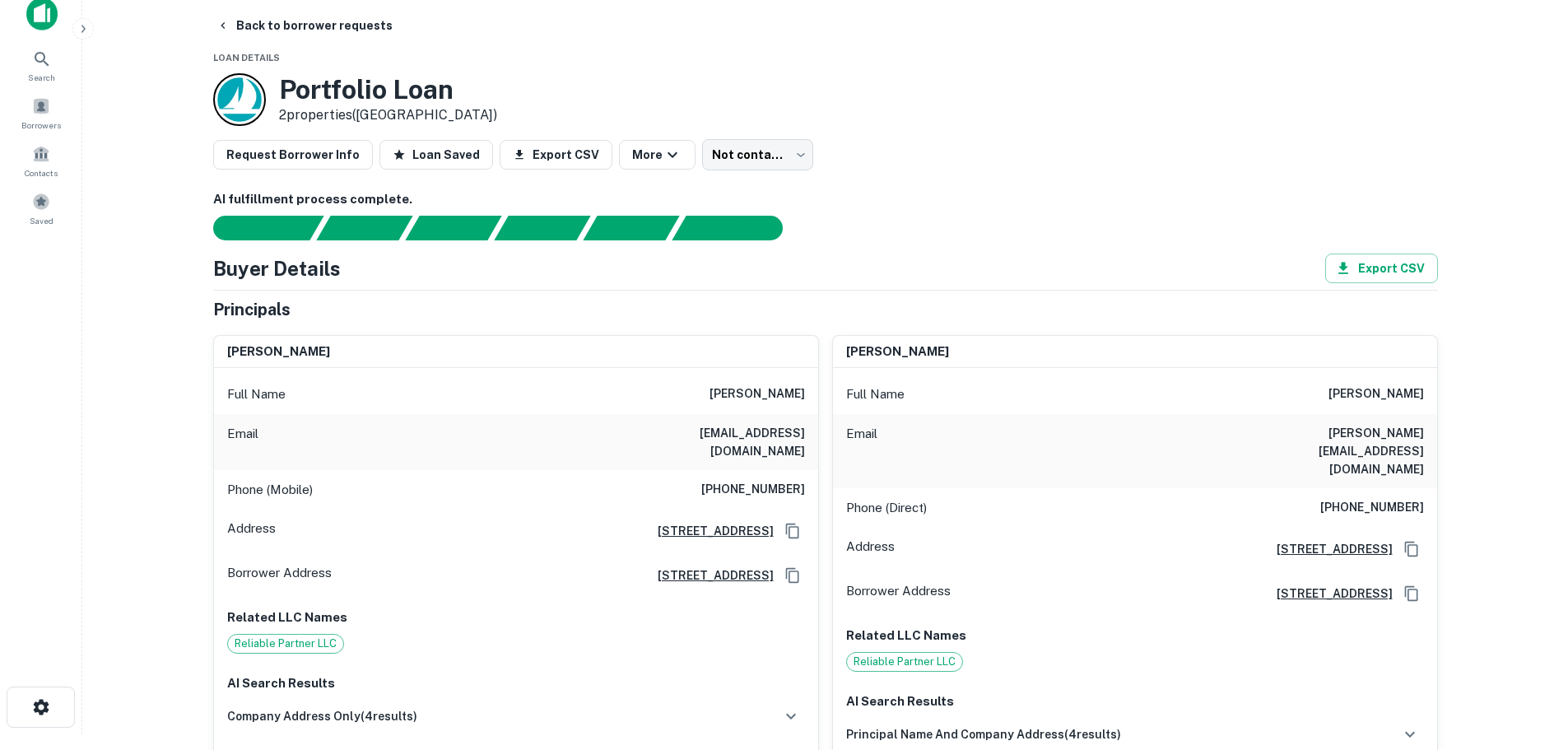
scroll to position [0, 0]
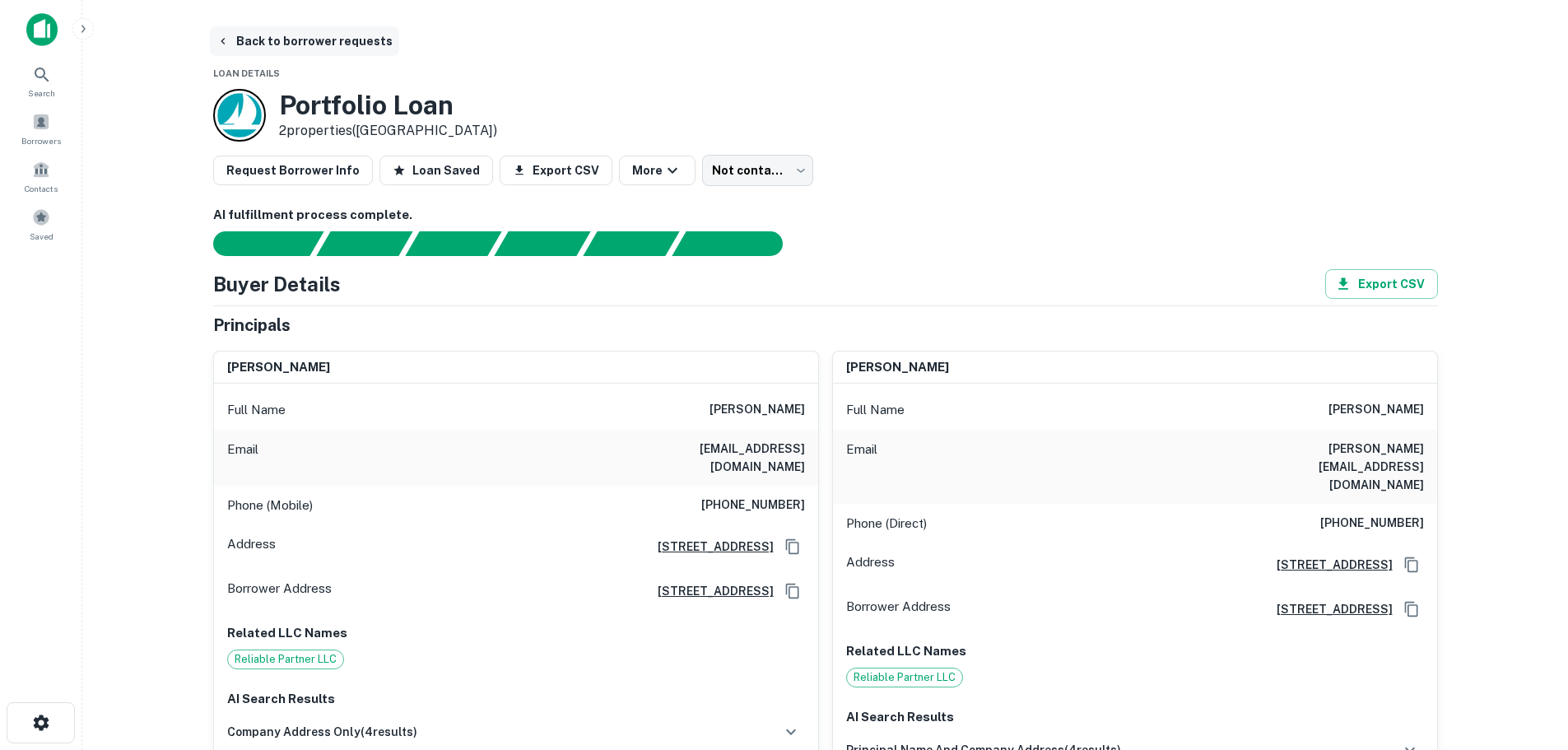
click at [348, 29] on button "Back to borrower requests" at bounding box center [304, 41] width 190 height 29
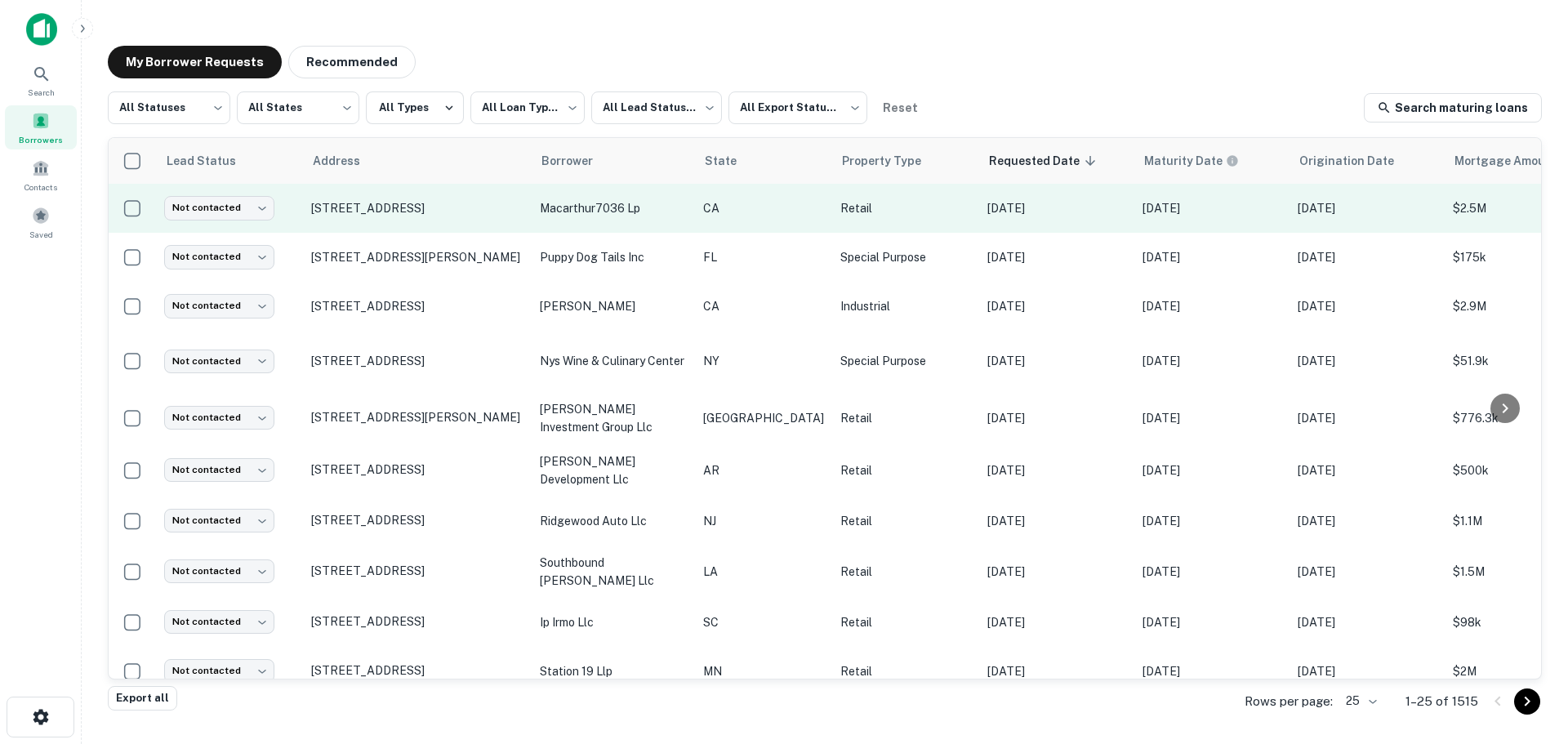
click at [618, 205] on p "macarthur7036 lp" at bounding box center [614, 208] width 147 height 18
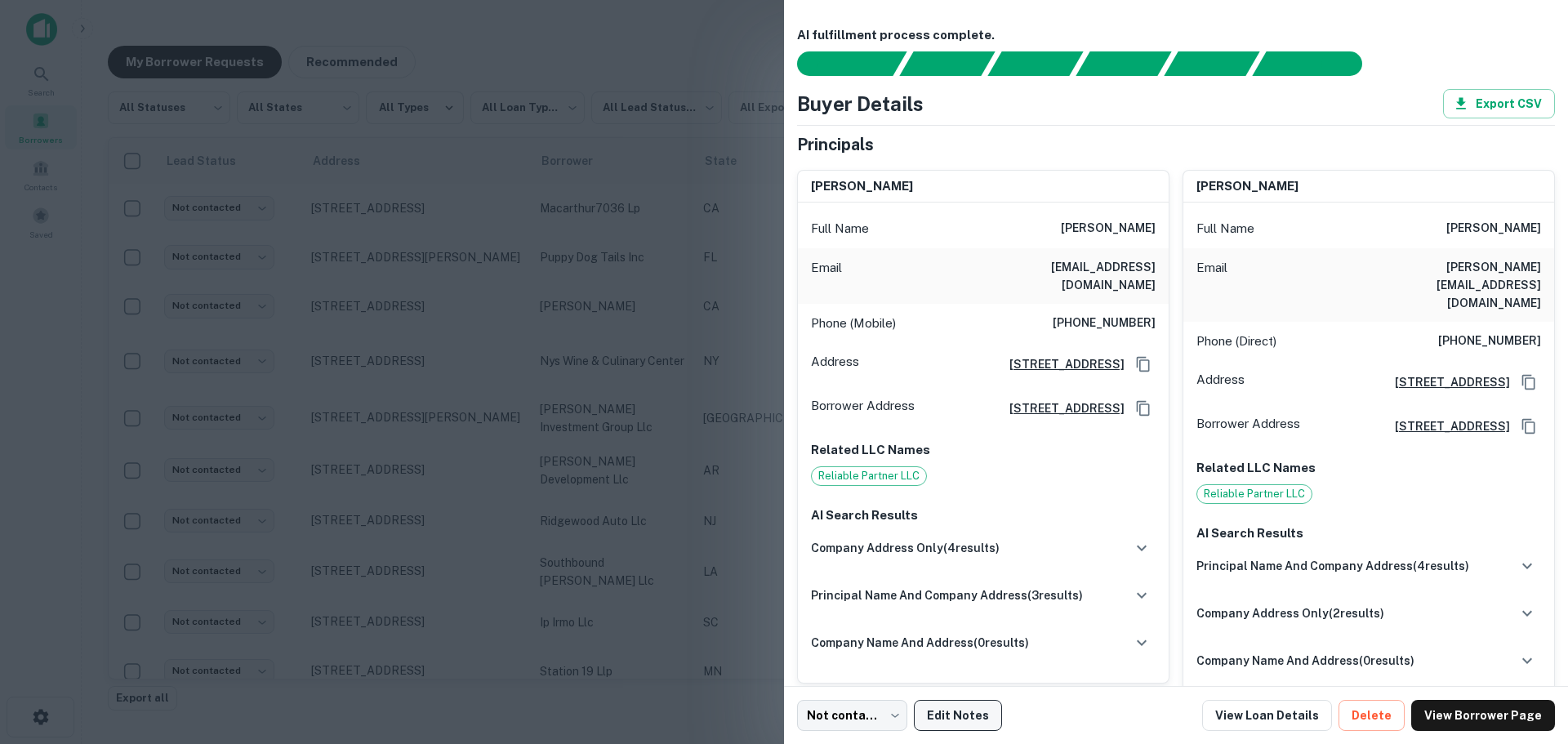
click at [951, 705] on button "Edit Notes" at bounding box center [958, 716] width 88 height 31
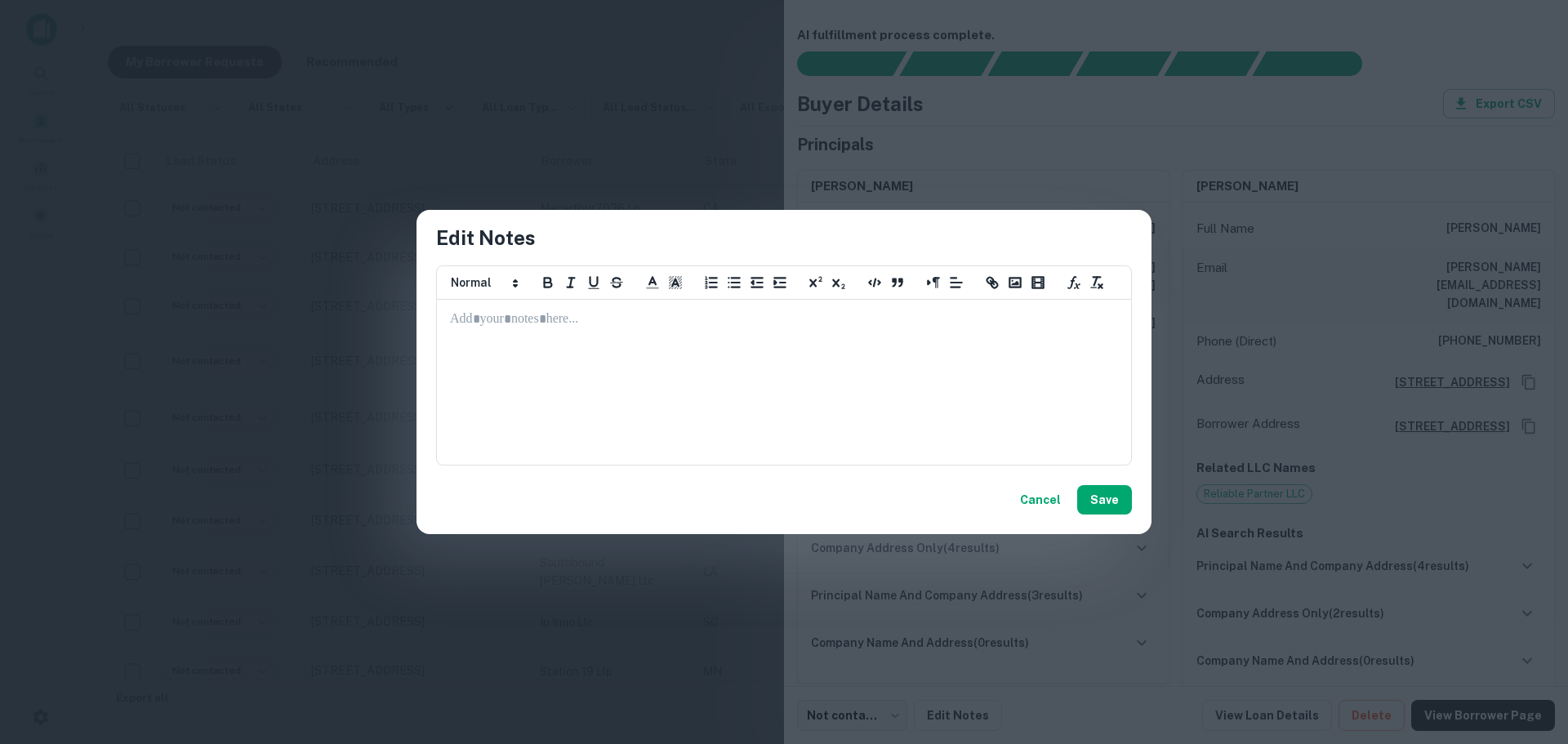
click at [928, 328] on p at bounding box center [784, 319] width 668 height 19
click at [1110, 499] on button "Save" at bounding box center [1105, 499] width 55 height 29
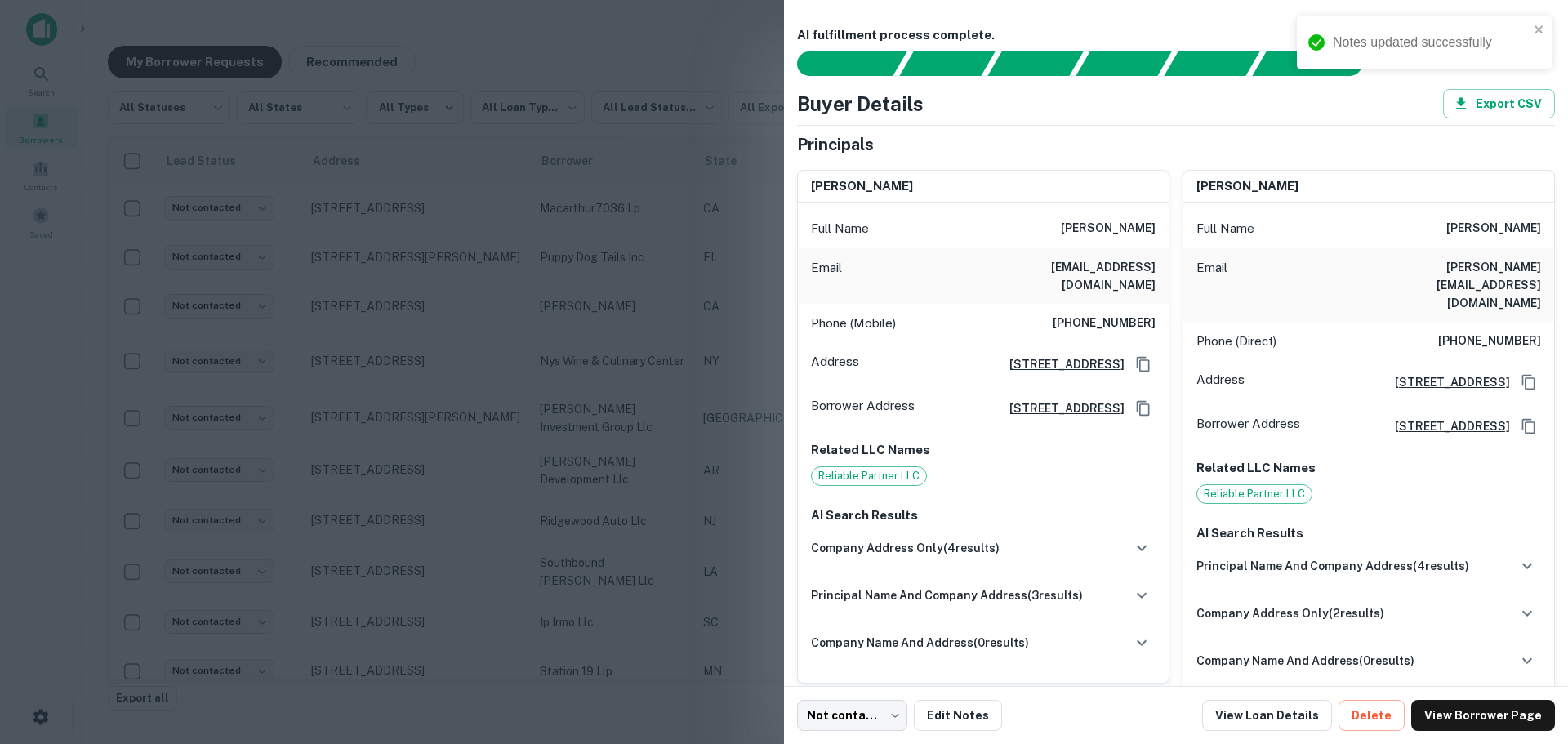
click at [36, 347] on div at bounding box center [784, 372] width 1568 height 744
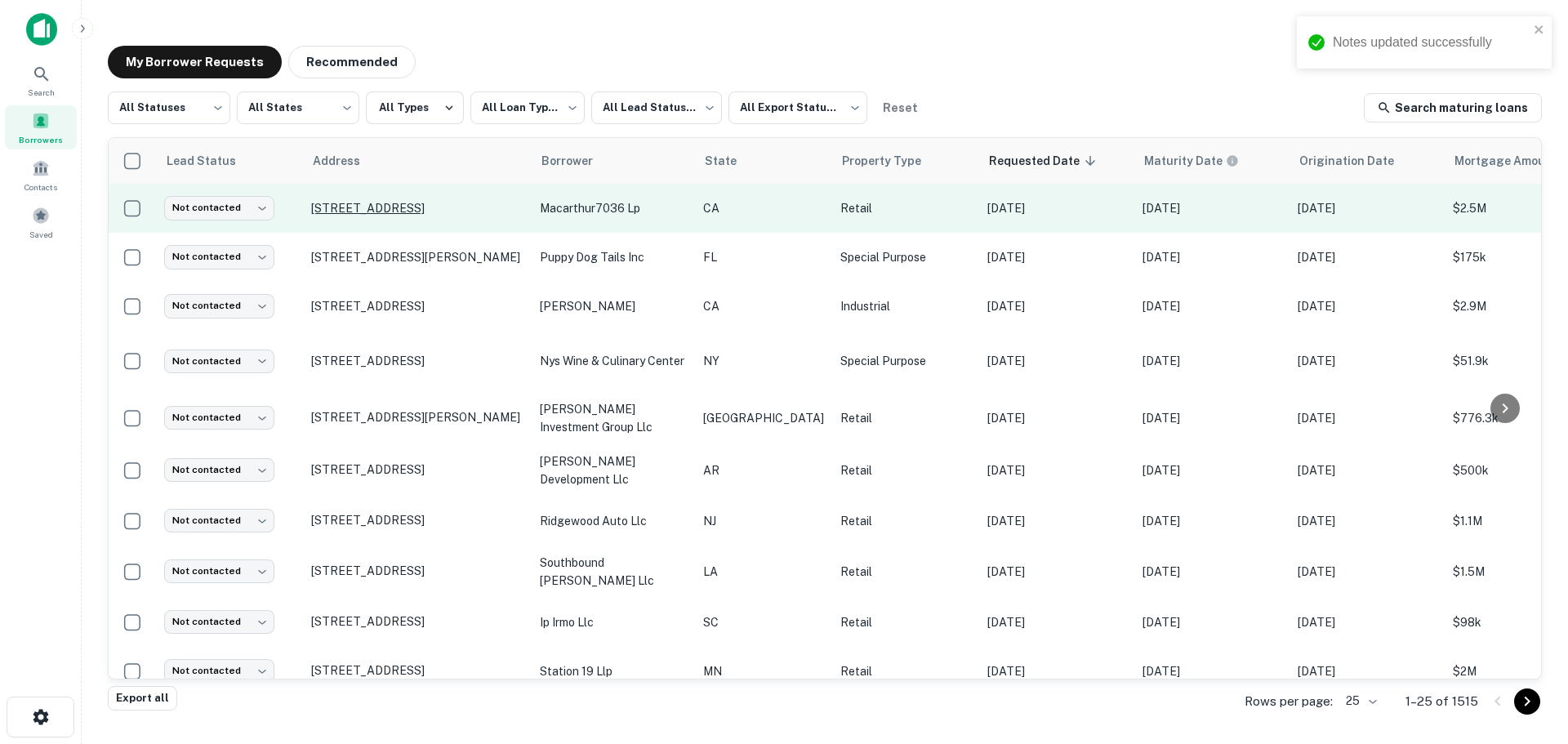
click at [393, 201] on p "1815 E Valley Pkwy Escondido, CA 92027" at bounding box center [417, 208] width 212 height 15
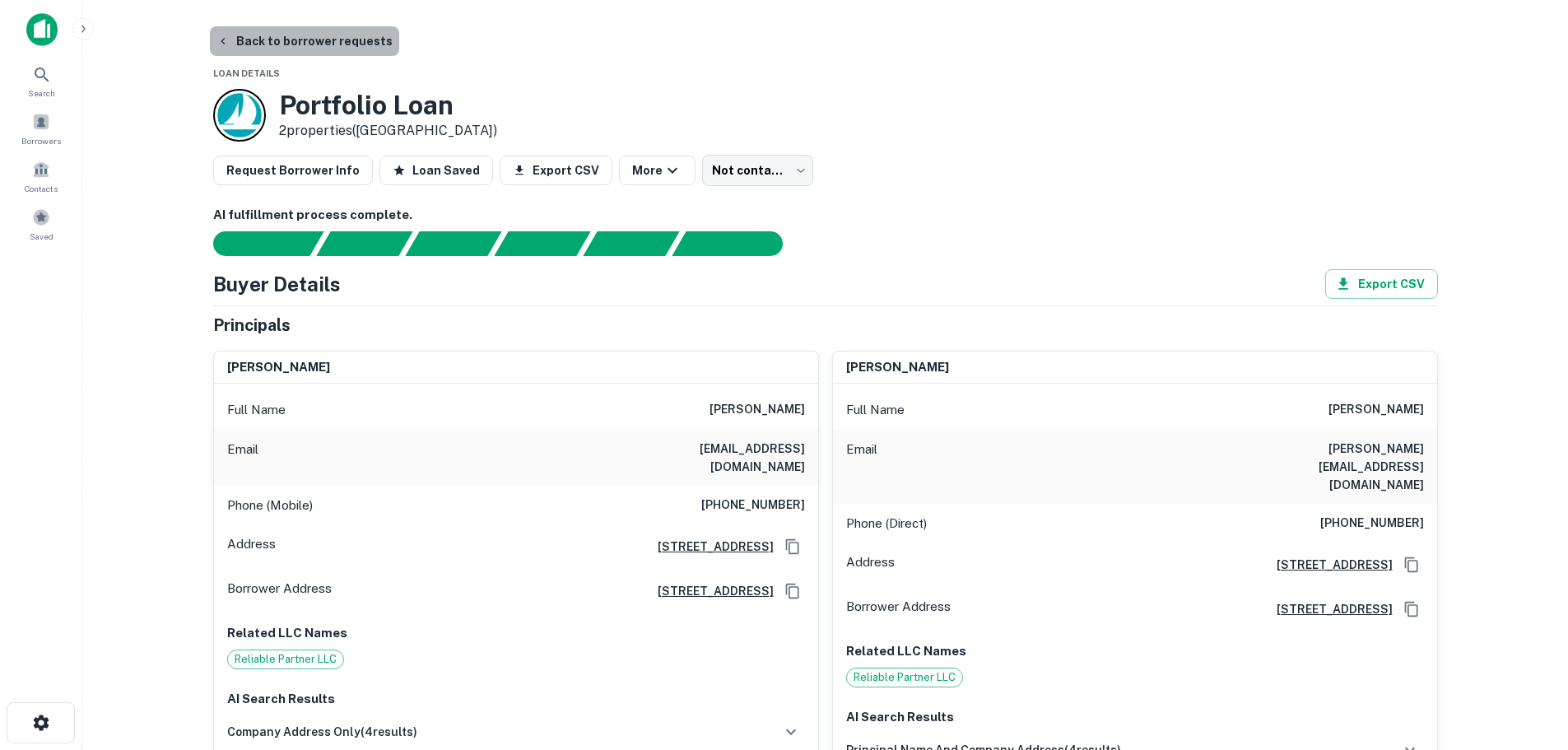
click at [366, 39] on button "Back to borrower requests" at bounding box center [304, 41] width 190 height 29
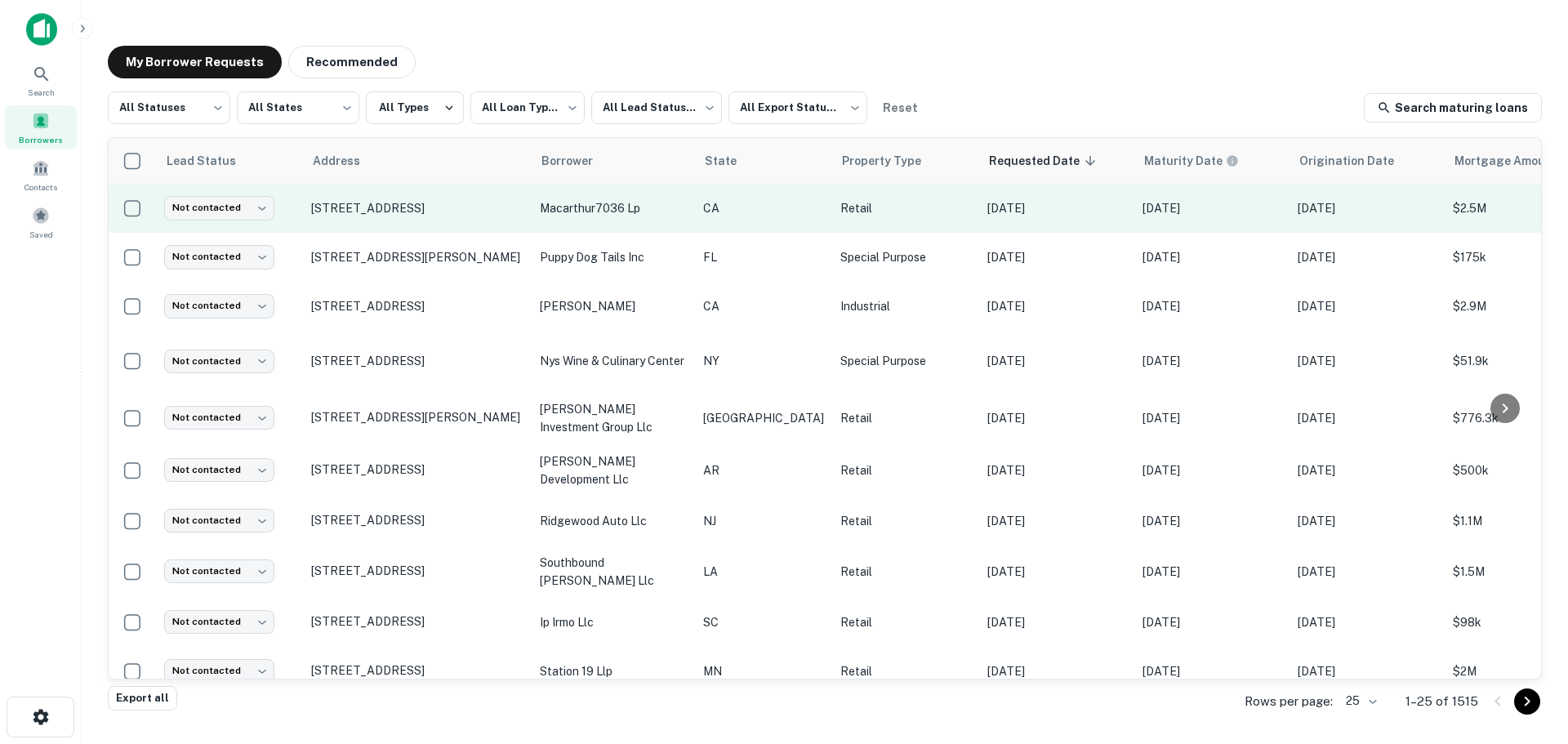
click at [591, 206] on p "macarthur7036 lp" at bounding box center [614, 208] width 147 height 18
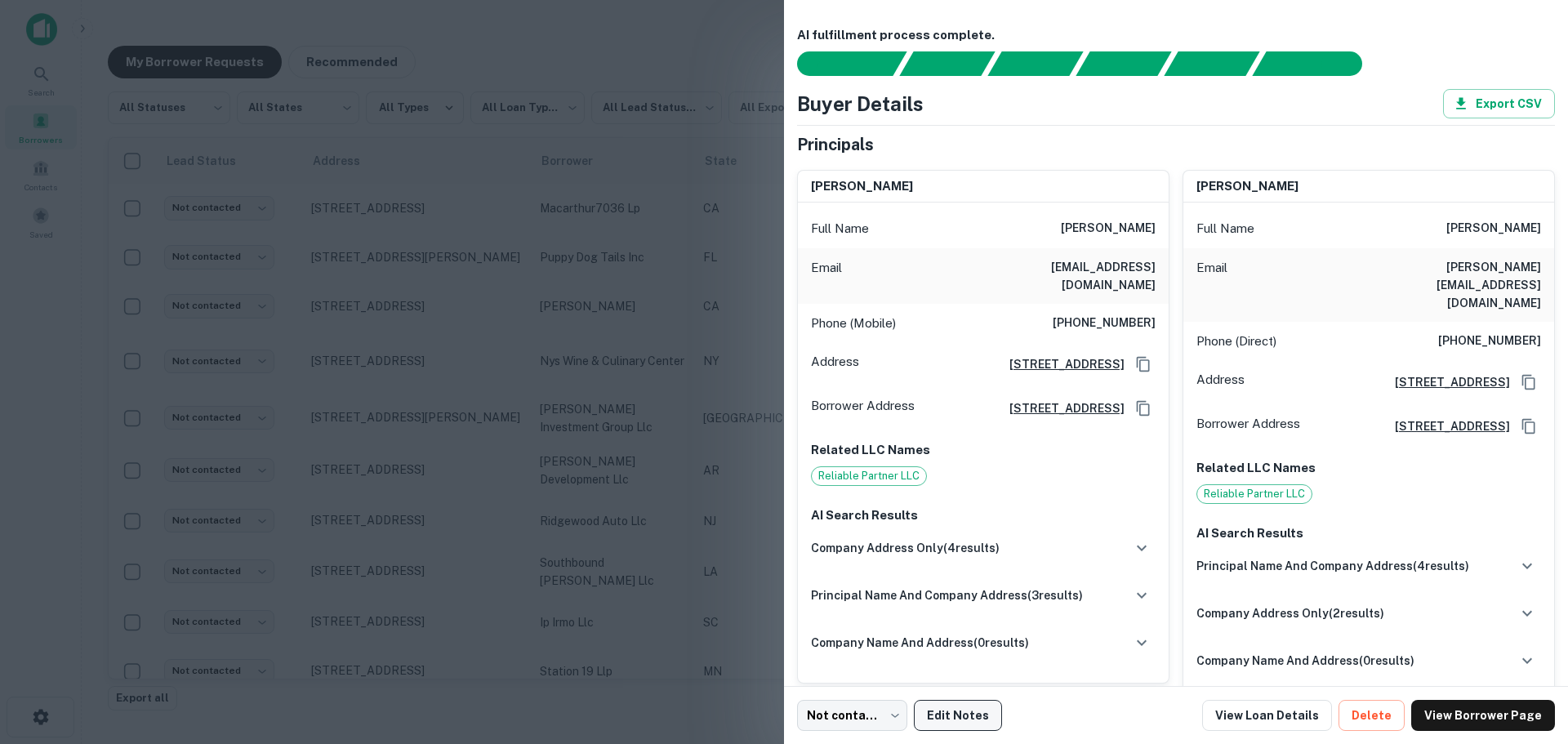
click at [981, 717] on button "Edit Notes" at bounding box center [958, 716] width 88 height 31
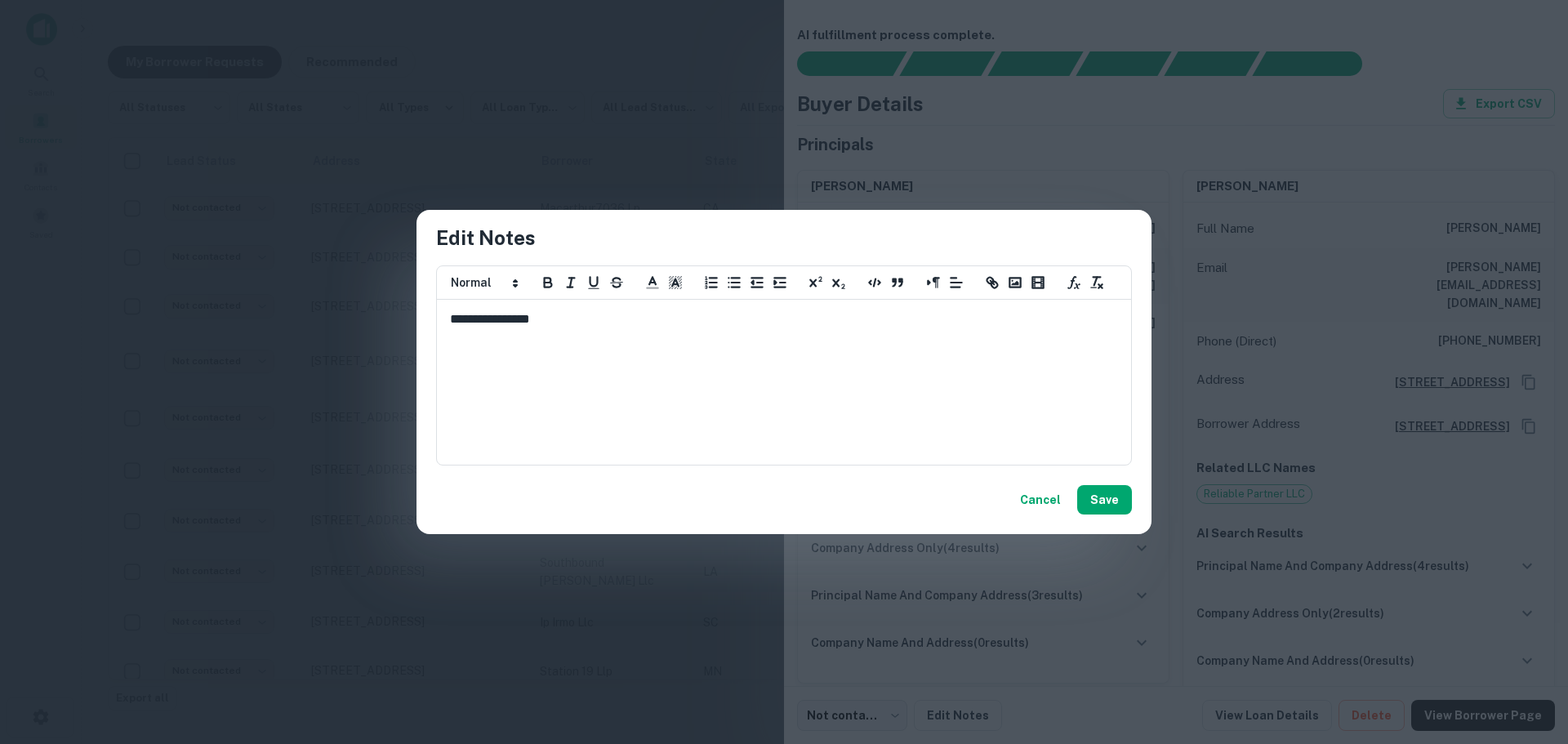
click at [844, 366] on div "**********" at bounding box center [784, 382] width 693 height 164
click at [842, 366] on div "**********" at bounding box center [784, 382] width 693 height 164
click at [1043, 504] on button "Cancel" at bounding box center [1040, 499] width 54 height 29
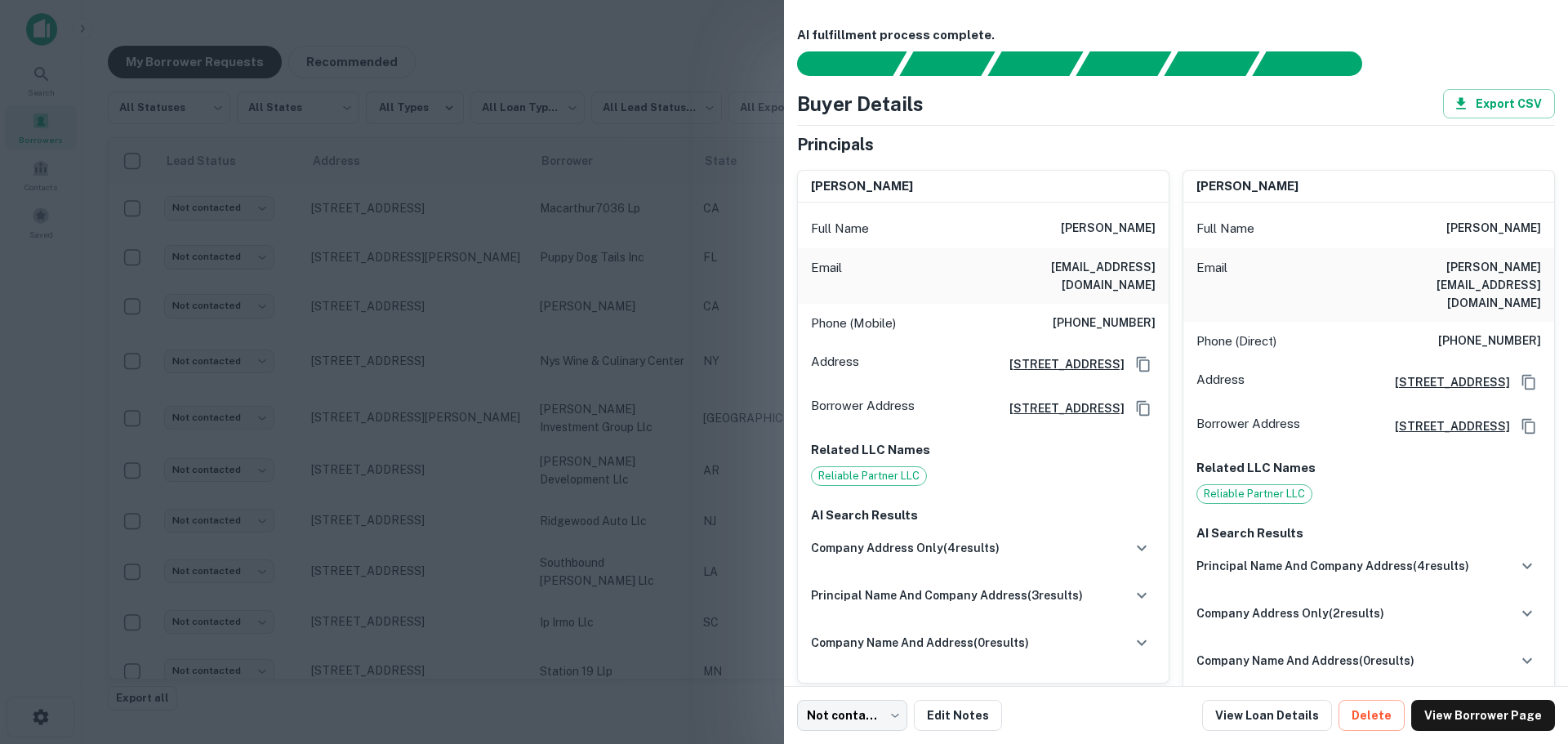
click at [626, 693] on div at bounding box center [784, 372] width 1568 height 744
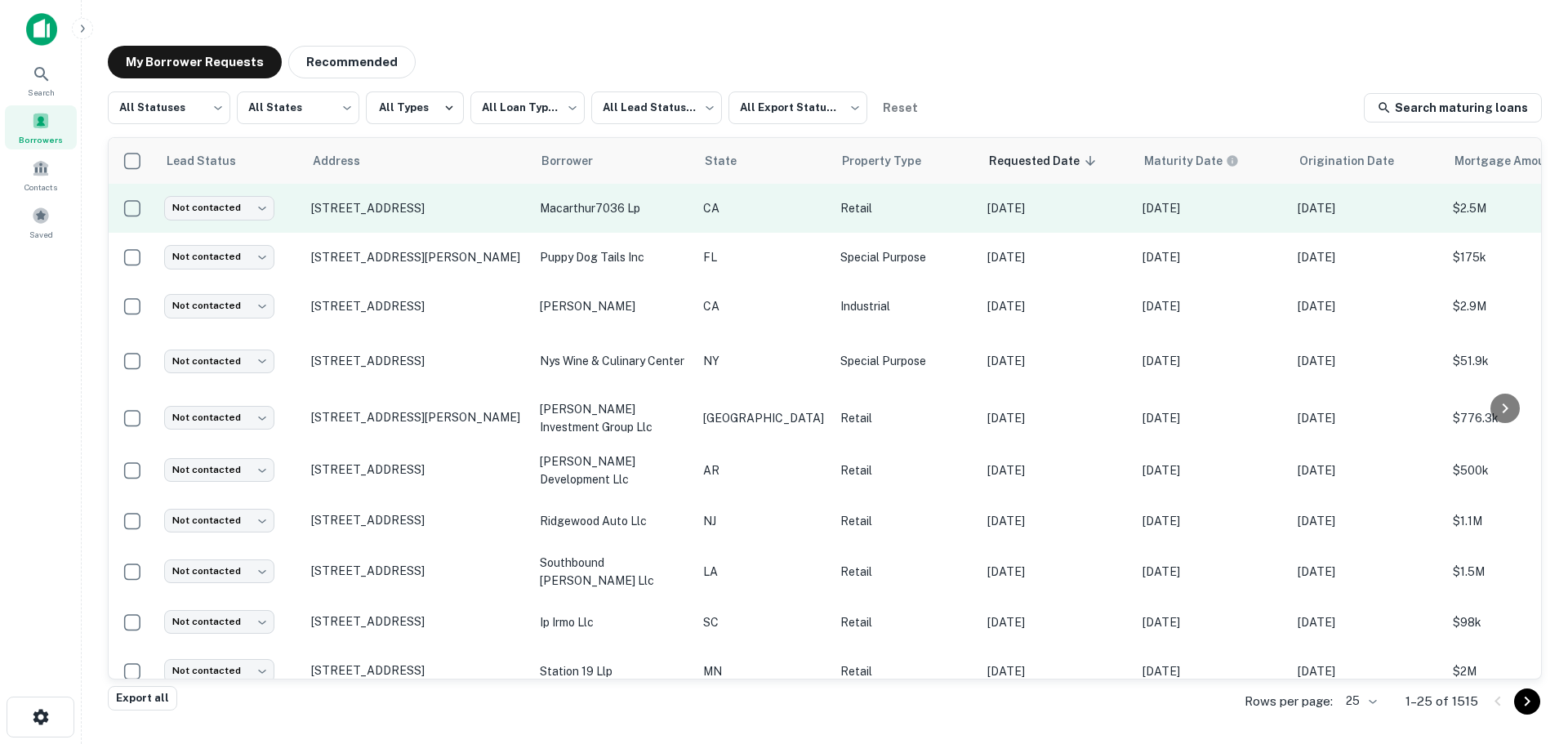
click at [624, 203] on p "macarthur7036 lp" at bounding box center [614, 208] width 147 height 18
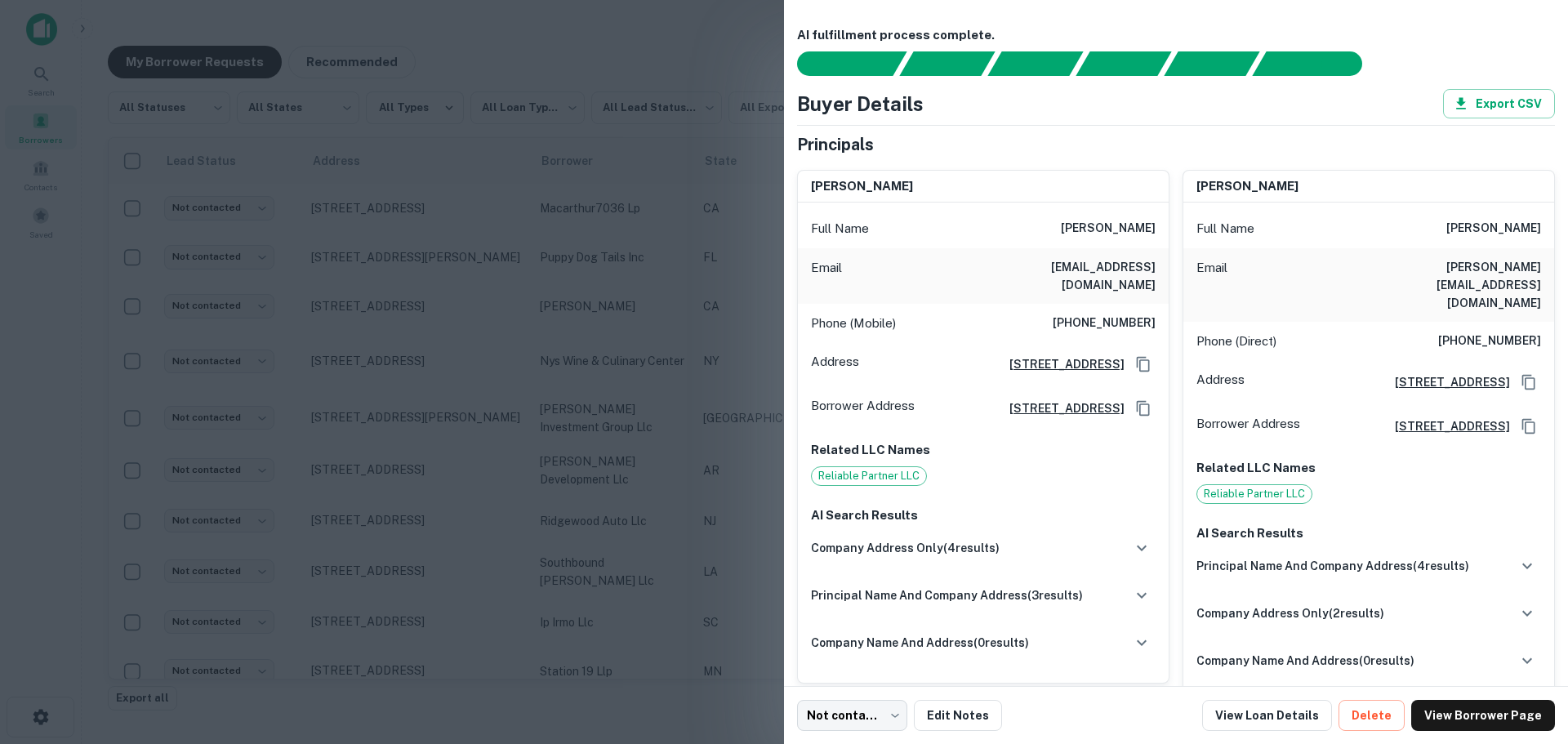
click at [555, 59] on div at bounding box center [784, 372] width 1568 height 744
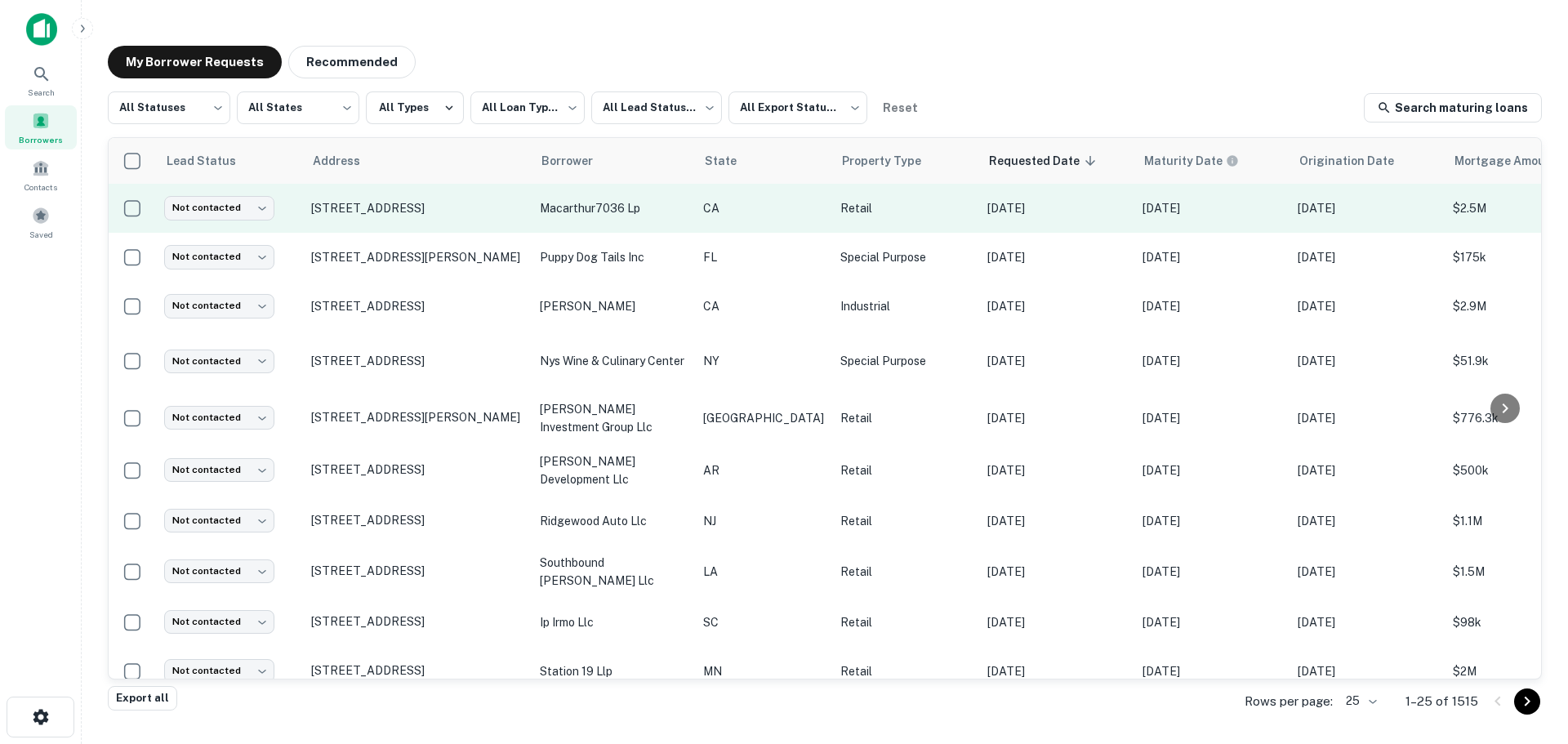
click at [598, 207] on p "macarthur7036 lp" at bounding box center [614, 208] width 147 height 18
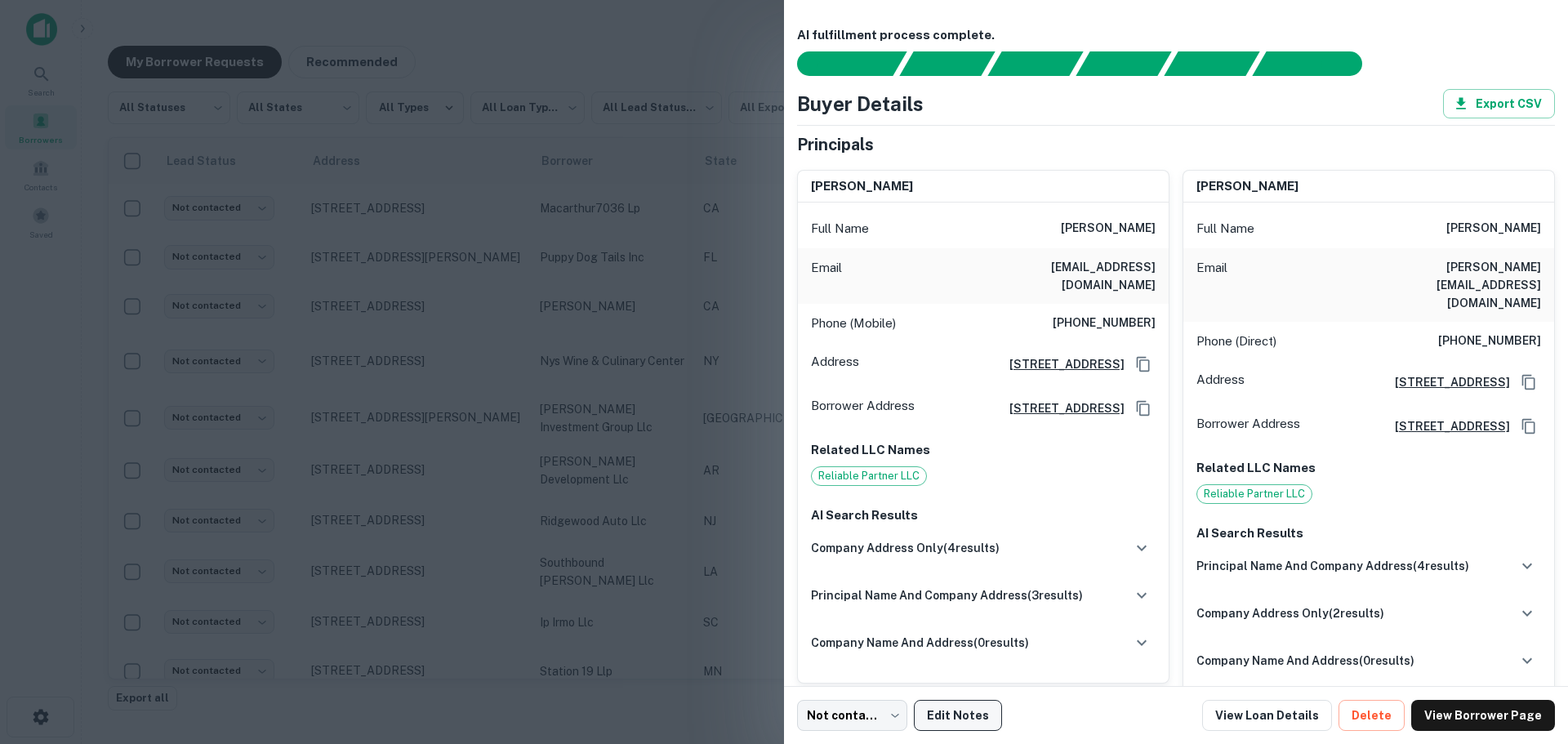
click at [957, 719] on button "Edit Notes" at bounding box center [958, 716] width 88 height 31
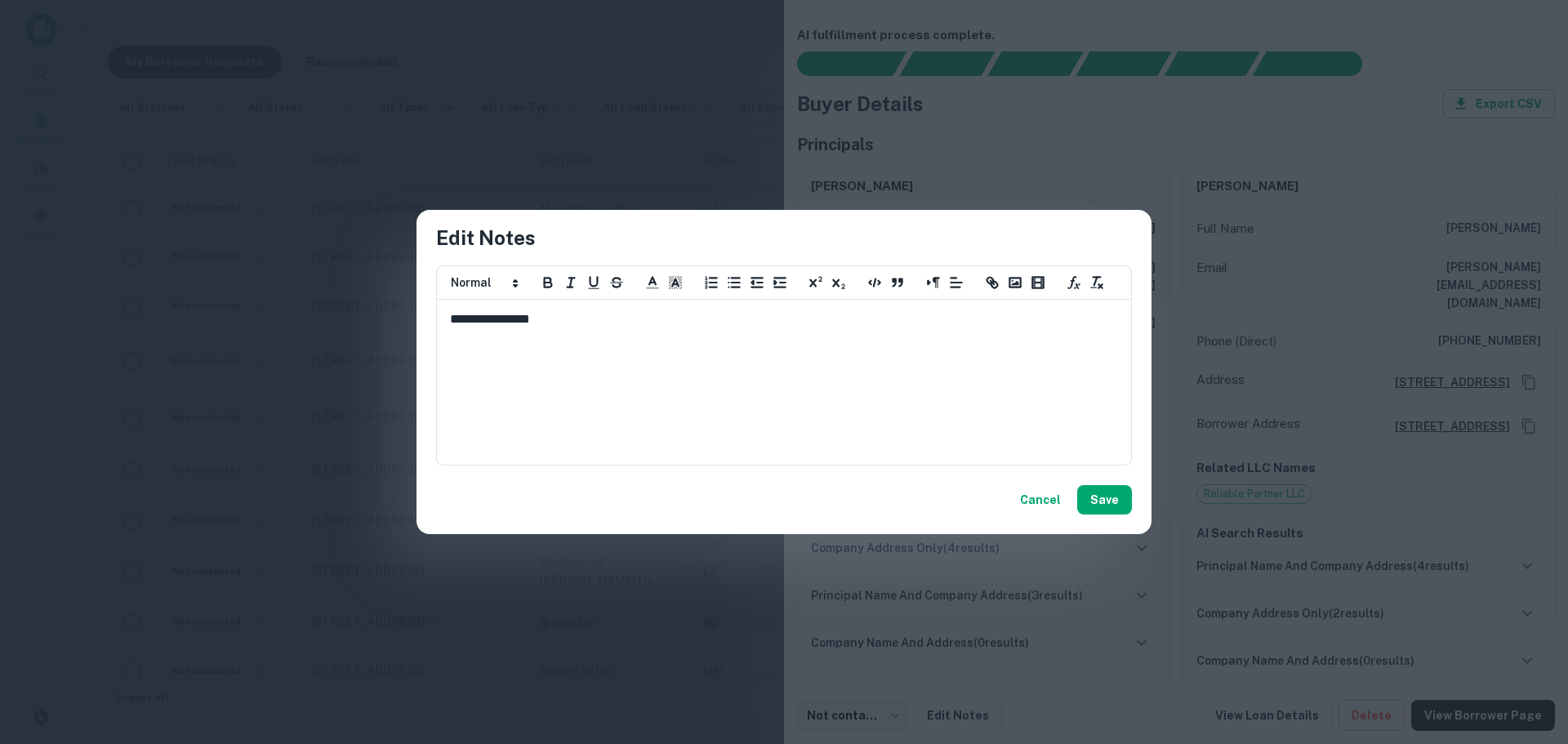
click at [693, 48] on div "**********" at bounding box center [784, 372] width 1568 height 744
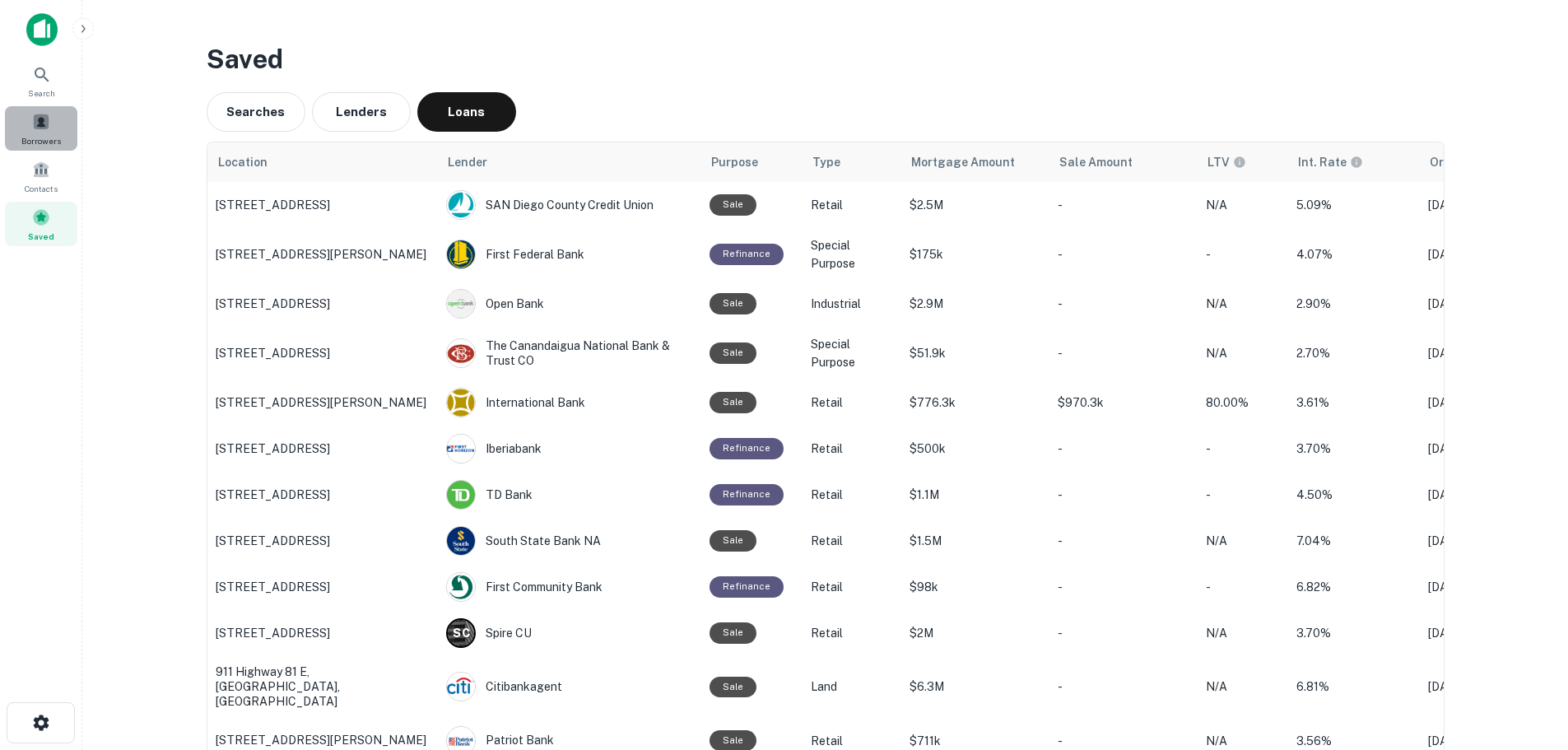
click at [59, 127] on div "Borrowers" at bounding box center [40, 128] width 72 height 44
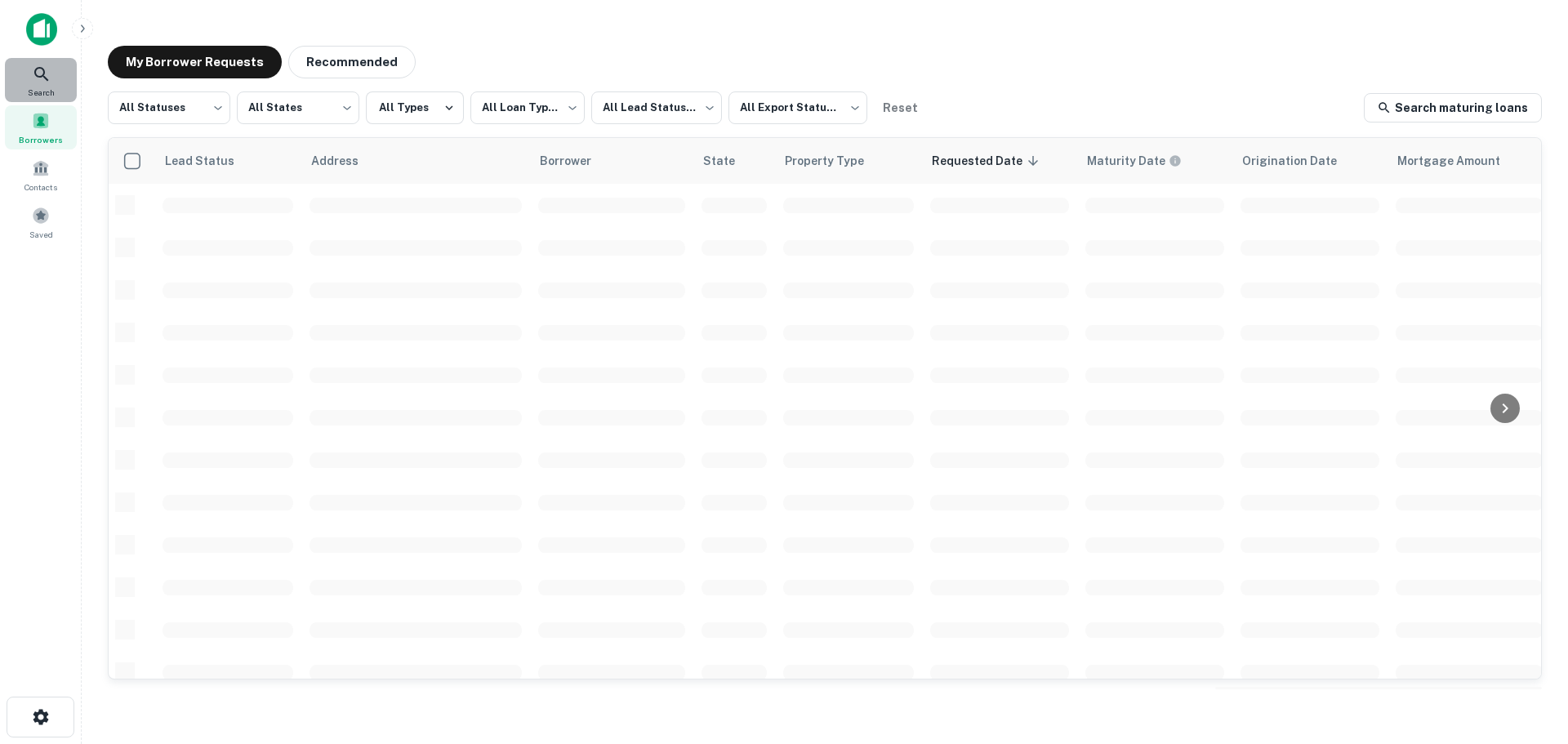
click at [34, 65] on icon at bounding box center [42, 75] width 20 height 20
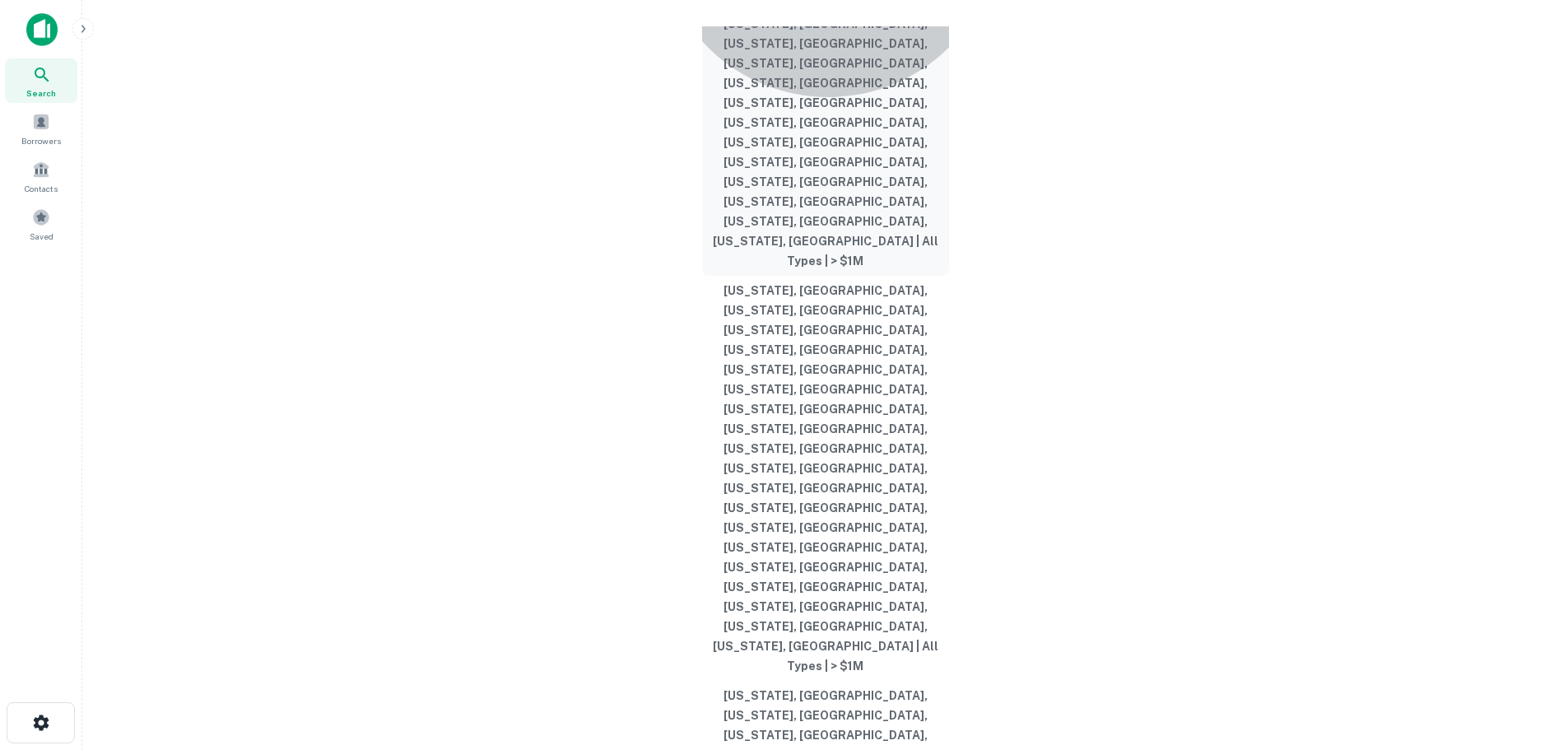
click at [828, 273] on button "[US_STATE], [GEOGRAPHIC_DATA], [US_STATE], [GEOGRAPHIC_DATA], [US_STATE], [GEOG…" at bounding box center [825, 73] width 247 height 405
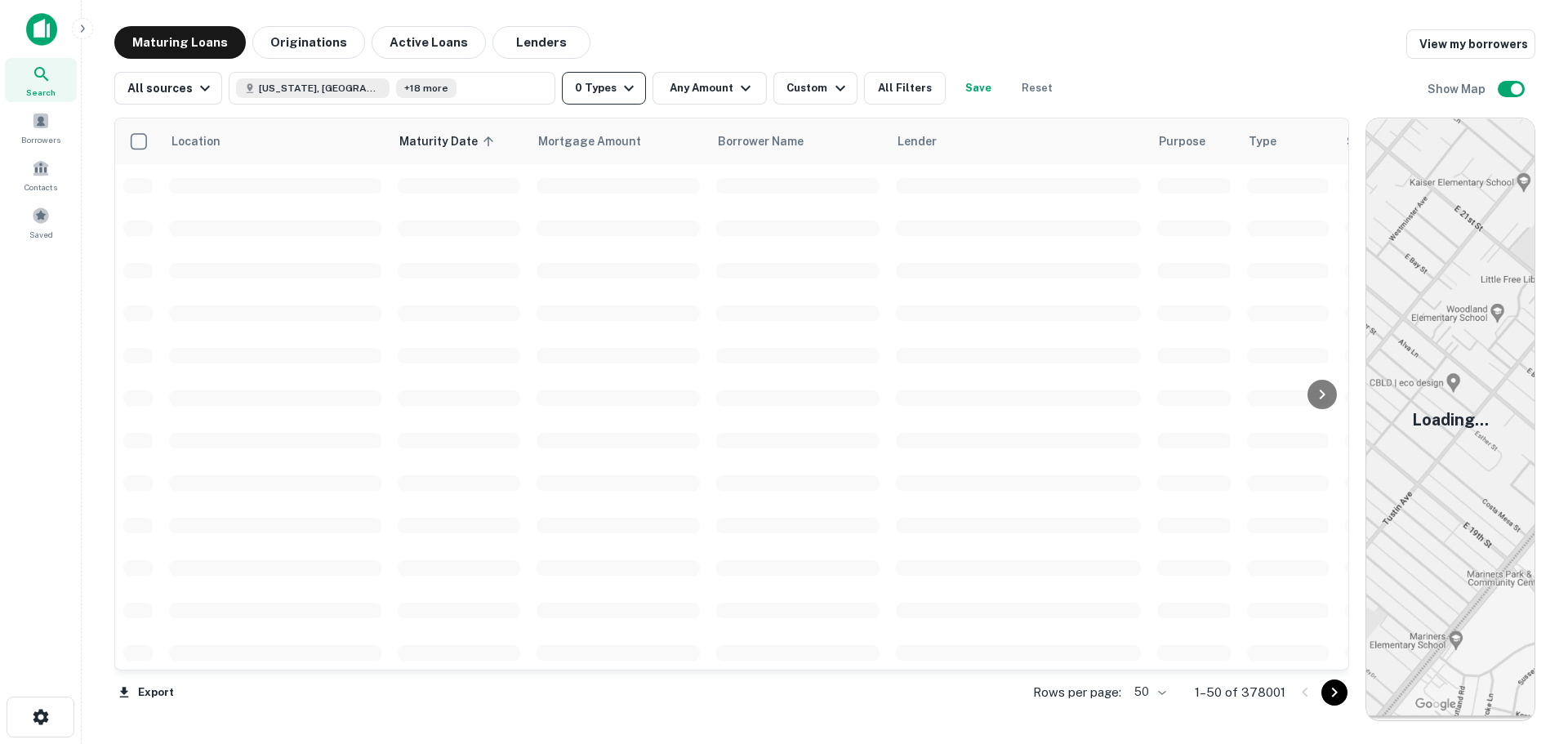
click at [619, 96] on icon "button" at bounding box center [629, 88] width 20 height 20
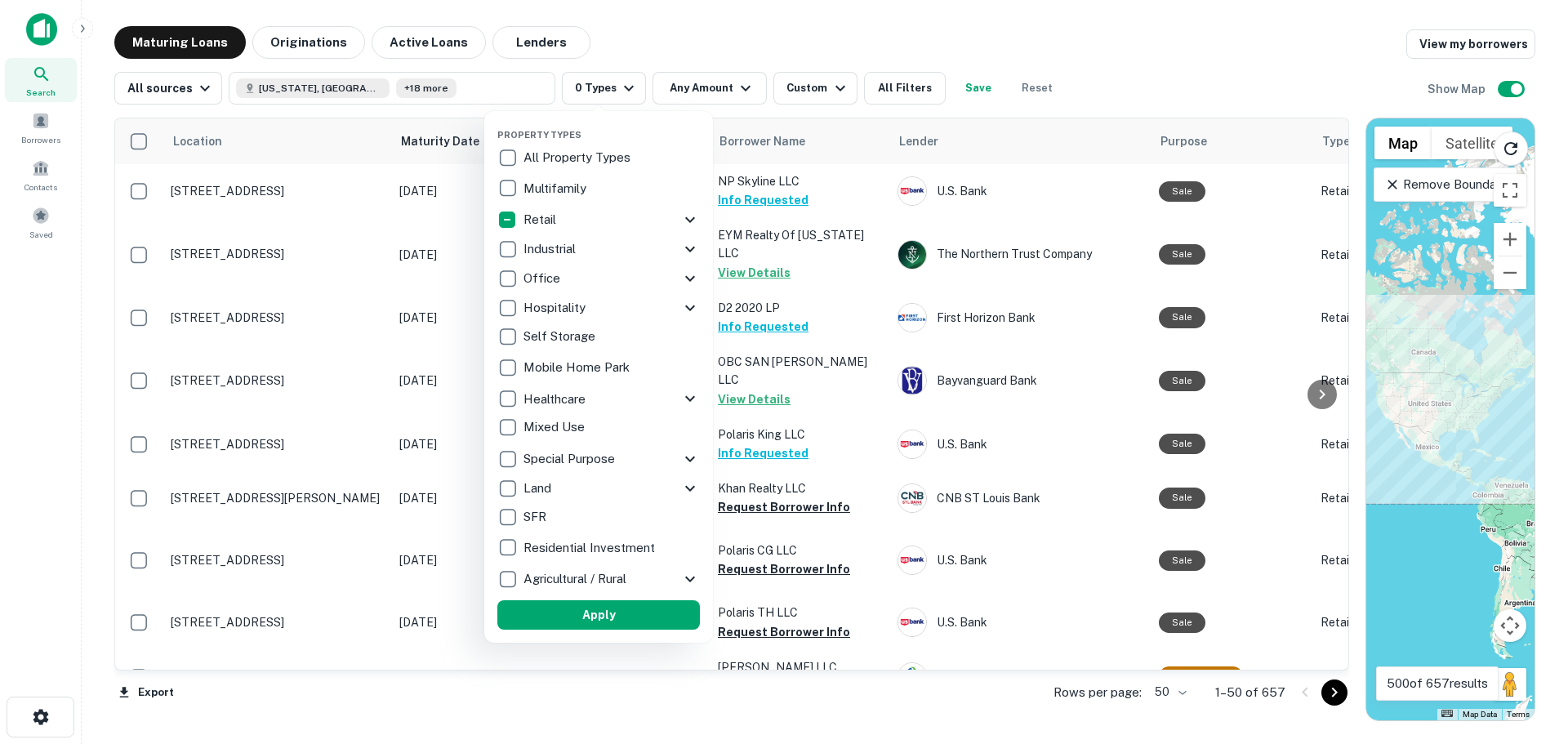
click at [696, 226] on icon at bounding box center [690, 220] width 20 height 20
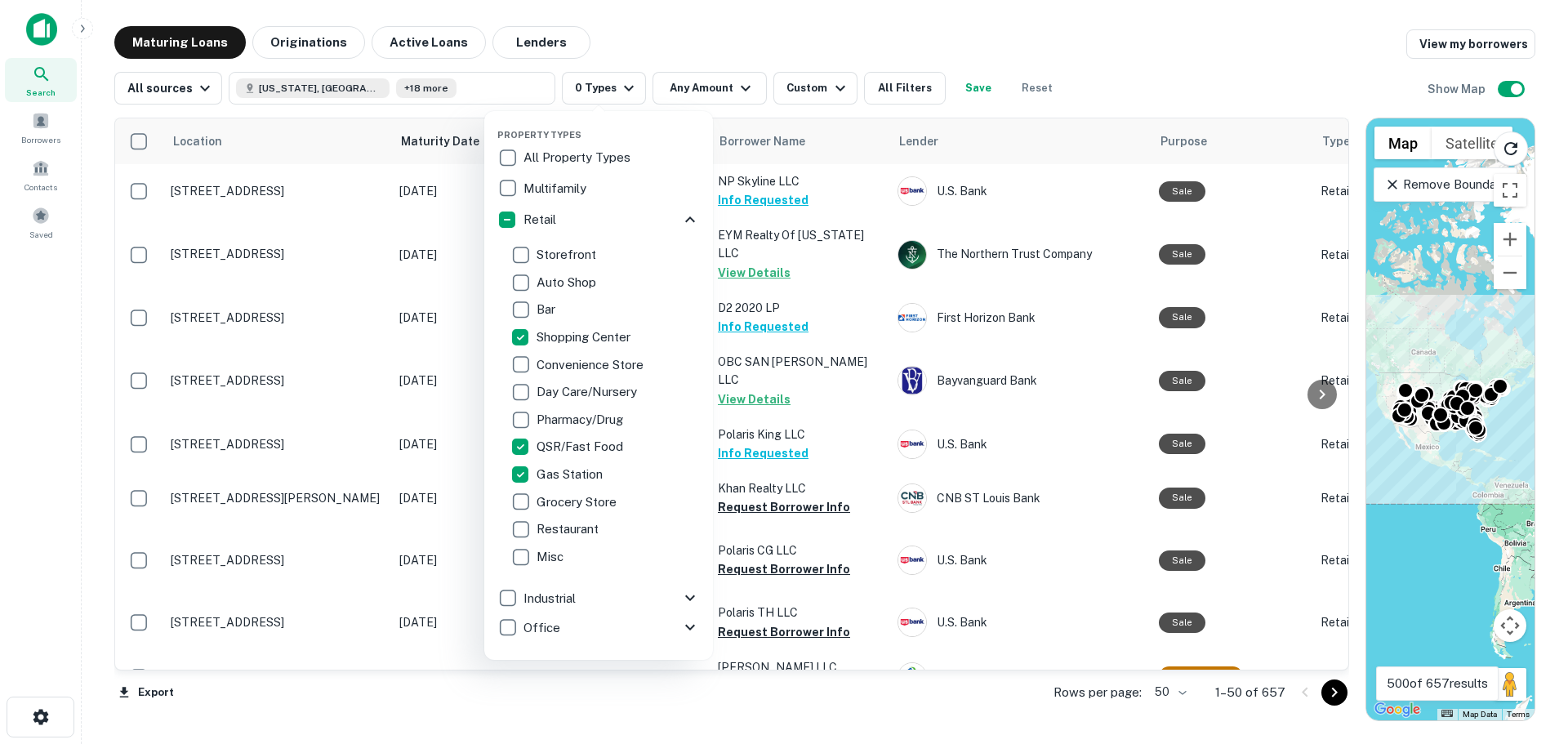
click at [890, 38] on div at bounding box center [784, 372] width 1568 height 744
